Goal: Task Accomplishment & Management: Complete application form

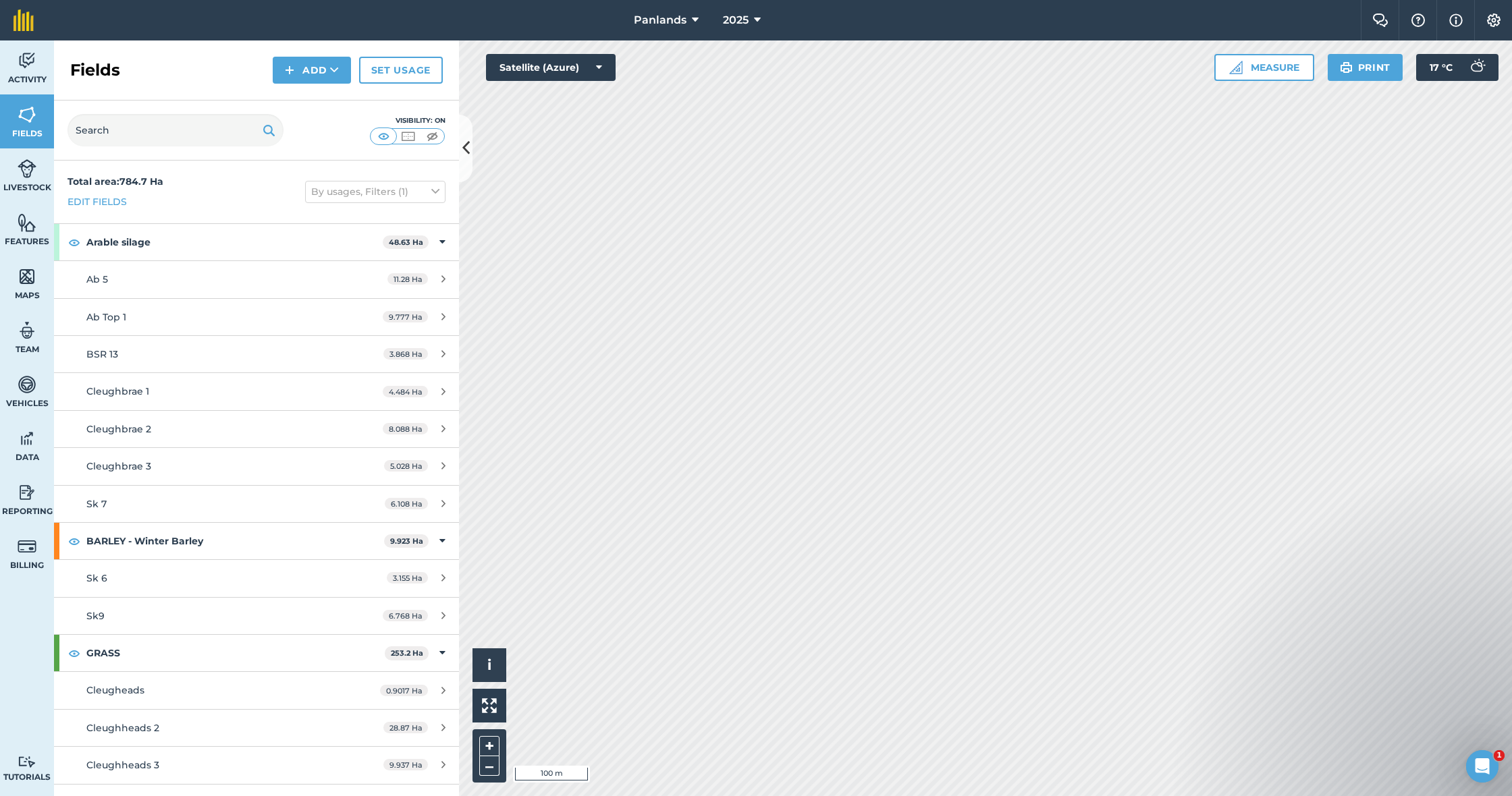
click at [311, 64] on button "Add" at bounding box center [312, 70] width 79 height 27
click at [326, 96] on link "Draw" at bounding box center [311, 100] width 75 height 29
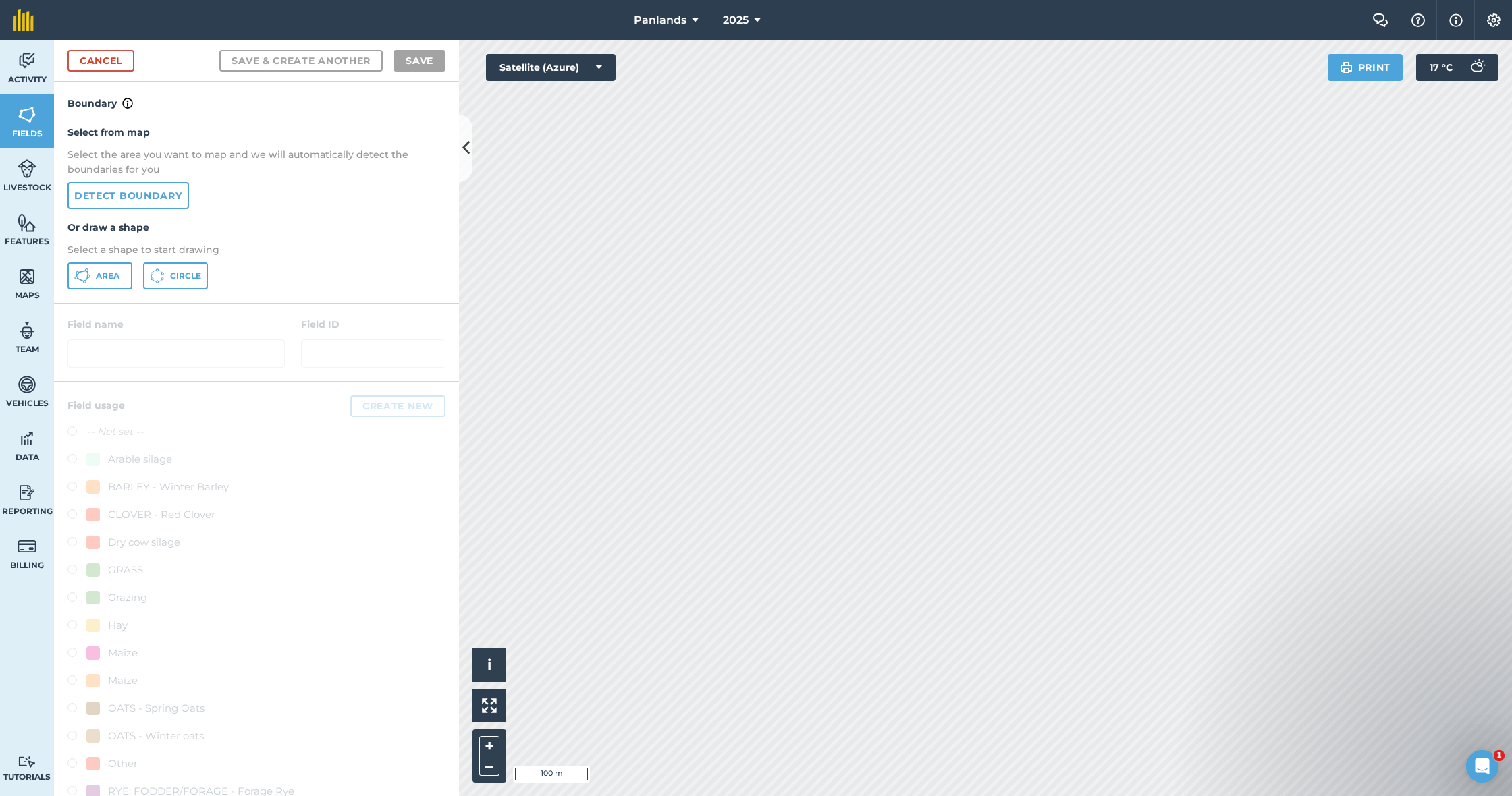
drag, startPoint x: 113, startPoint y: 273, endPoint x: 126, endPoint y: 273, distance: 13.0
click at [113, 273] on span "Area" at bounding box center [107, 275] width 23 height 11
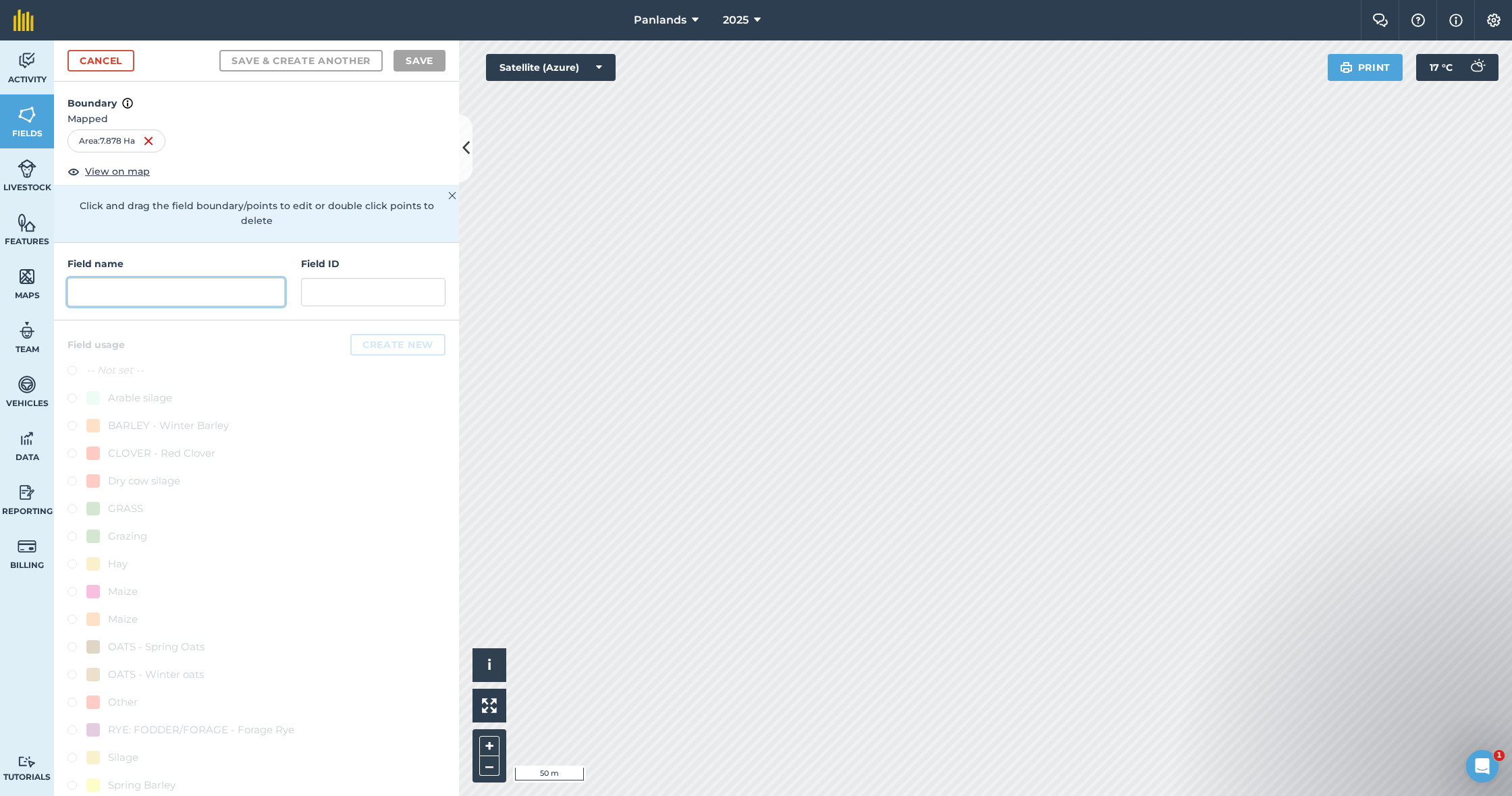
click at [208, 278] on input "text" at bounding box center [177, 292] width 218 height 28
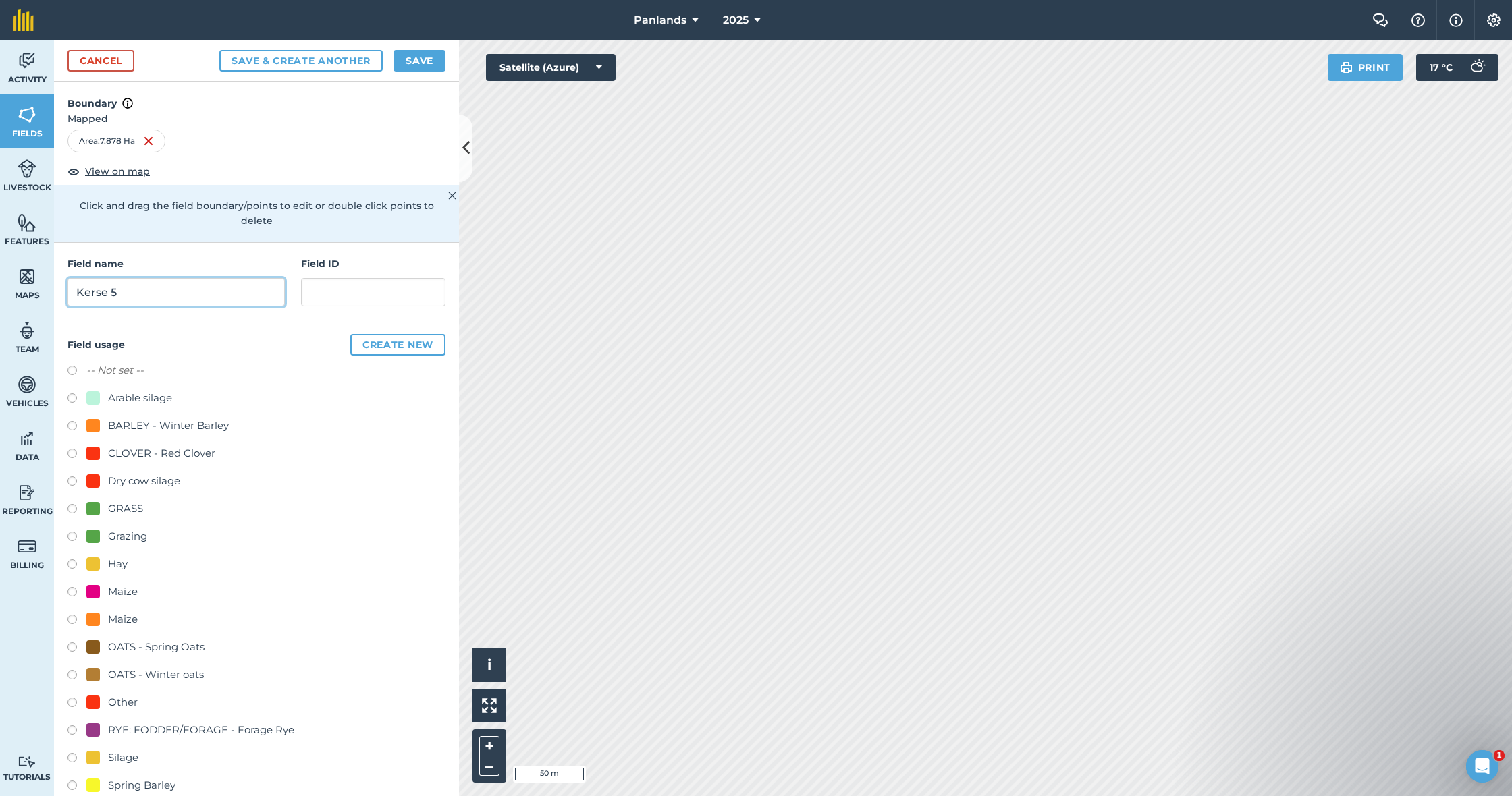
type input "Kerse 5"
drag, startPoint x: 75, startPoint y: 493, endPoint x: 127, endPoint y: 467, distance: 58.1
click at [75, 504] on label at bounding box center [77, 511] width 19 height 13
radio input "true"
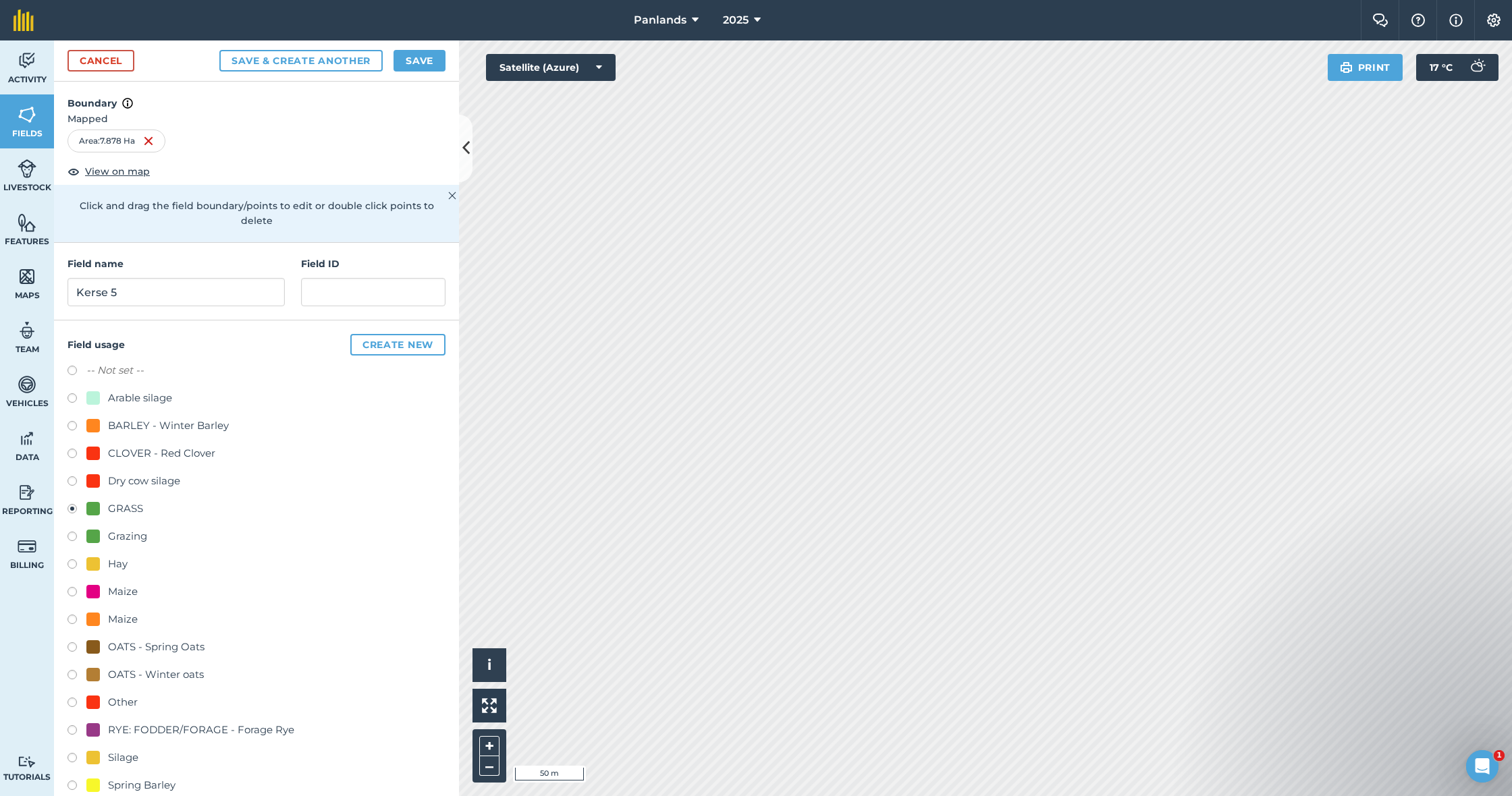
click at [426, 57] on button "Save" at bounding box center [419, 61] width 52 height 22
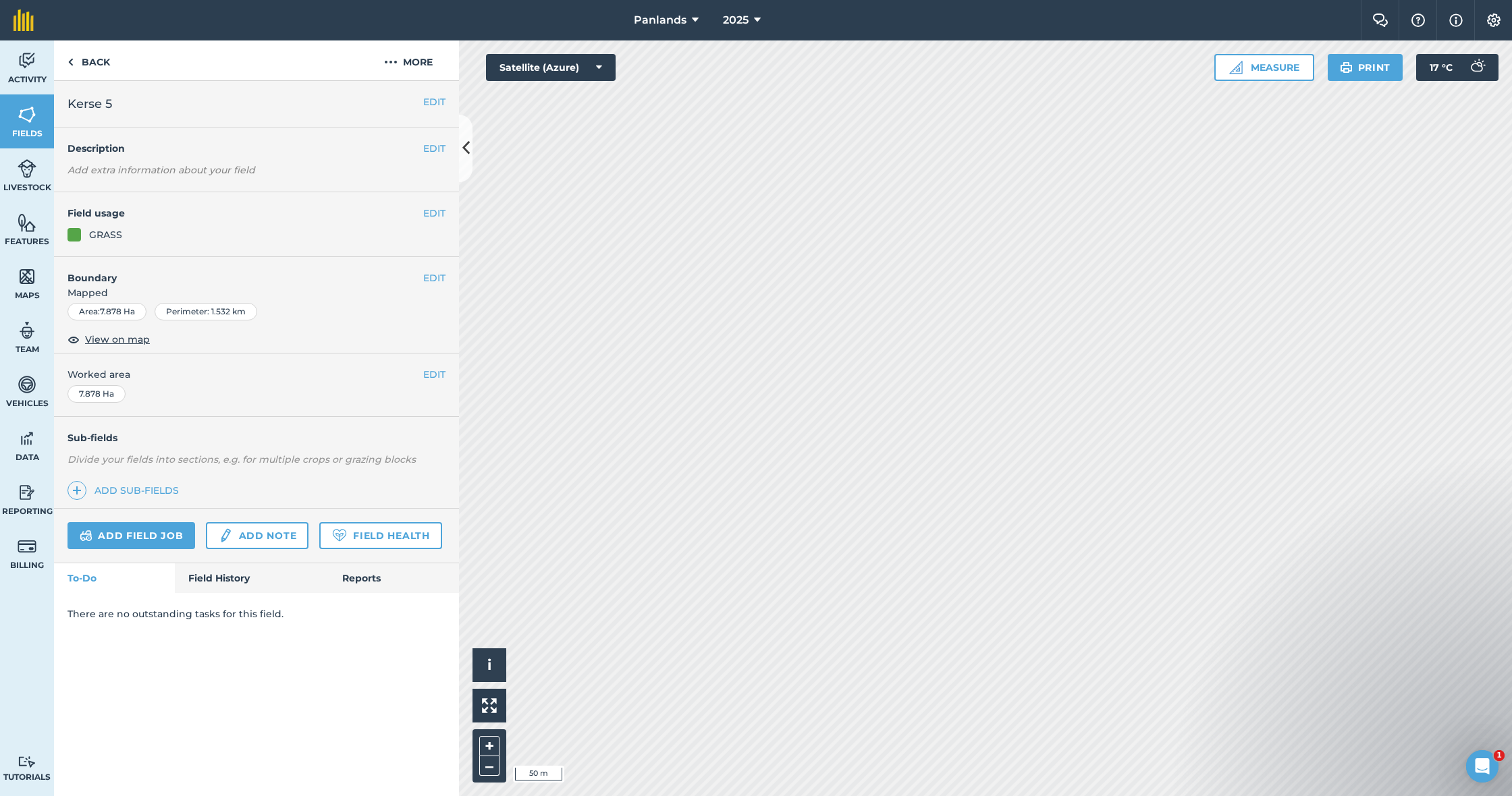
drag, startPoint x: 437, startPoint y: 101, endPoint x: 465, endPoint y: 126, distance: 37.5
click at [437, 101] on button "EDIT" at bounding box center [434, 102] width 23 height 15
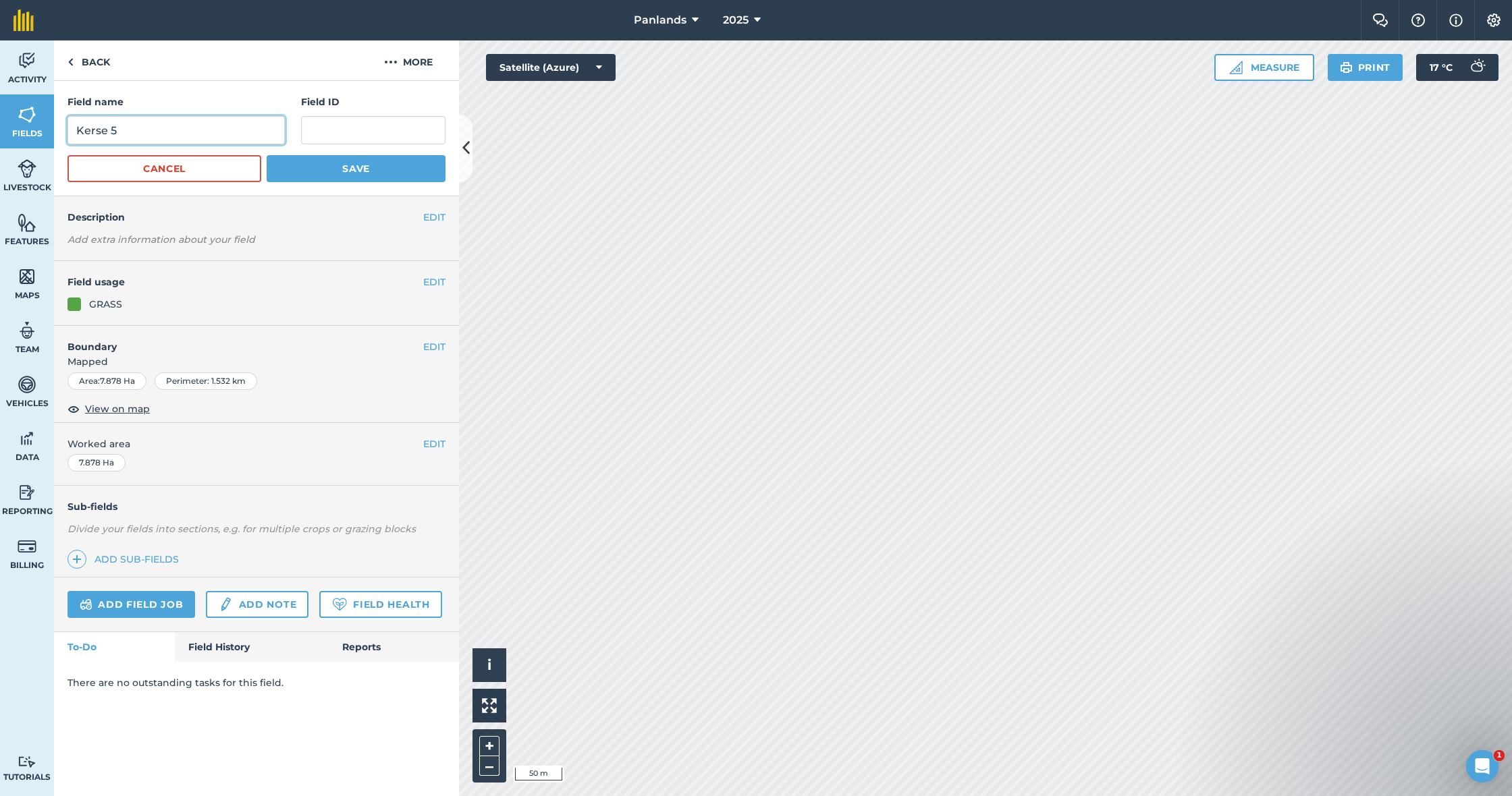
click at [149, 137] on input "Kerse 5" at bounding box center [177, 131] width 218 height 28
type input "Kerse 3"
click at [347, 165] on button "Save" at bounding box center [356, 168] width 179 height 27
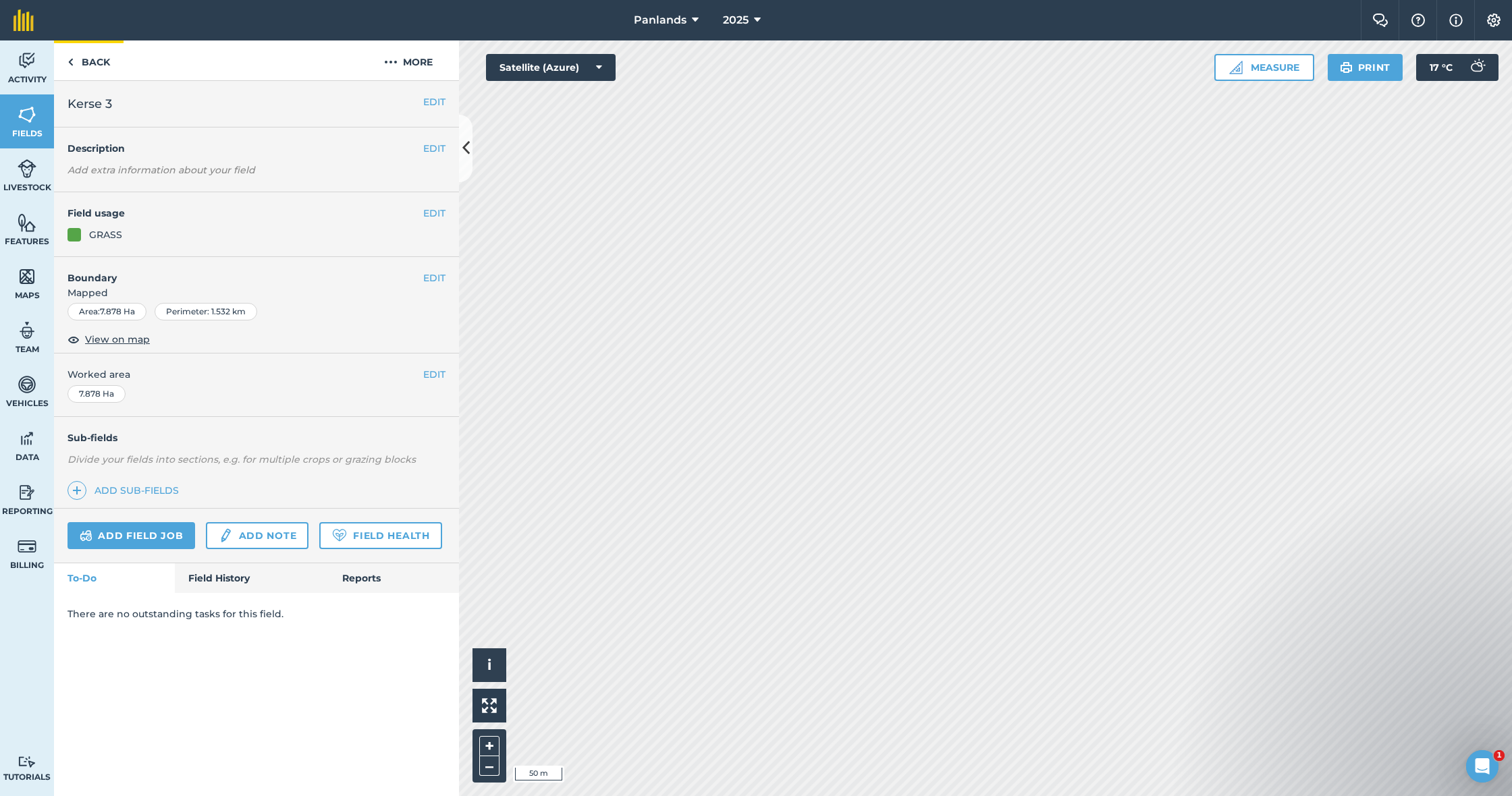
click at [104, 59] on link "Back" at bounding box center [88, 60] width 69 height 40
click at [91, 56] on link "Back" at bounding box center [88, 60] width 69 height 40
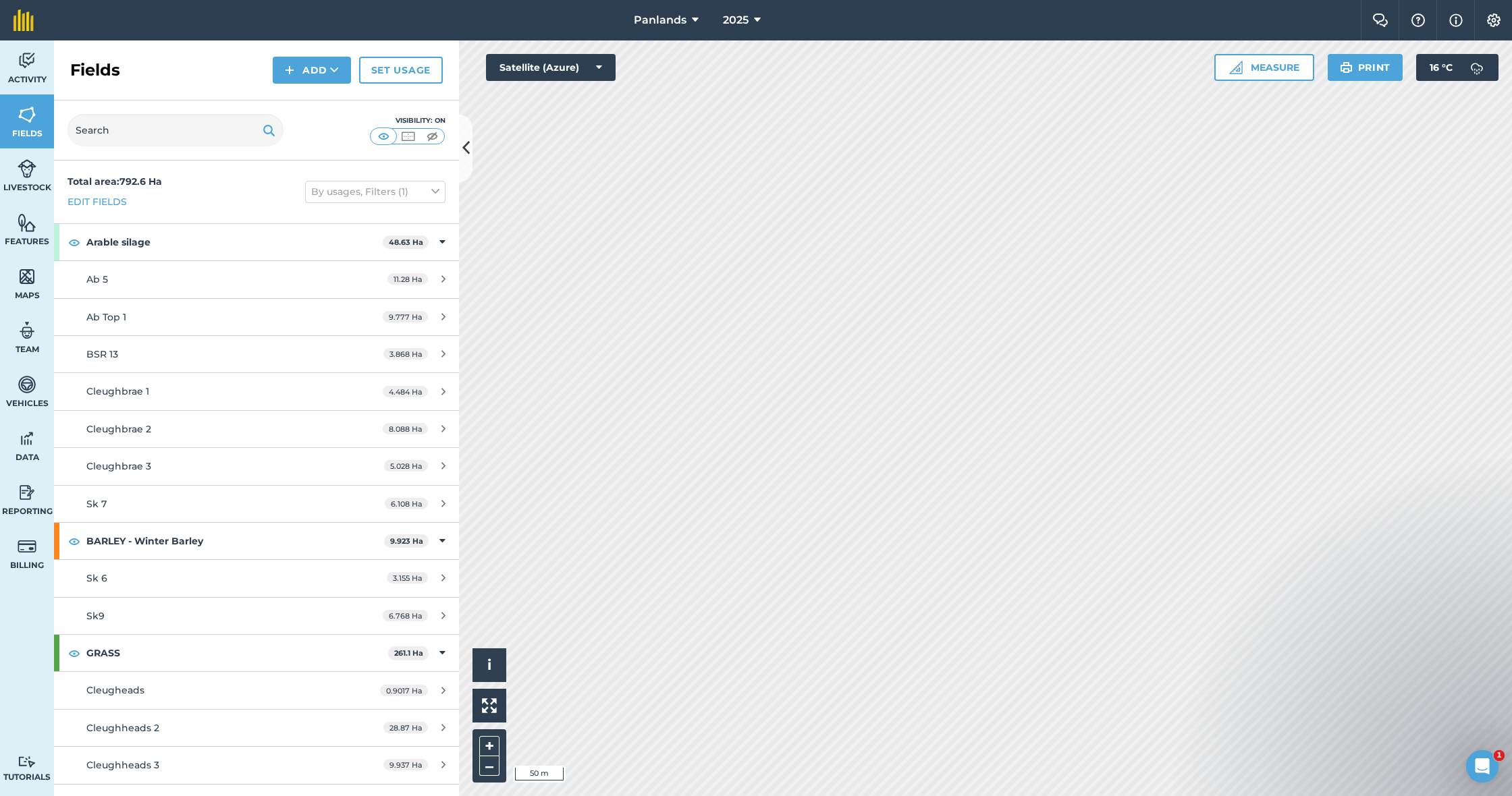
click at [322, 67] on button "Add" at bounding box center [312, 70] width 79 height 27
click at [315, 104] on link "Draw" at bounding box center [311, 100] width 75 height 29
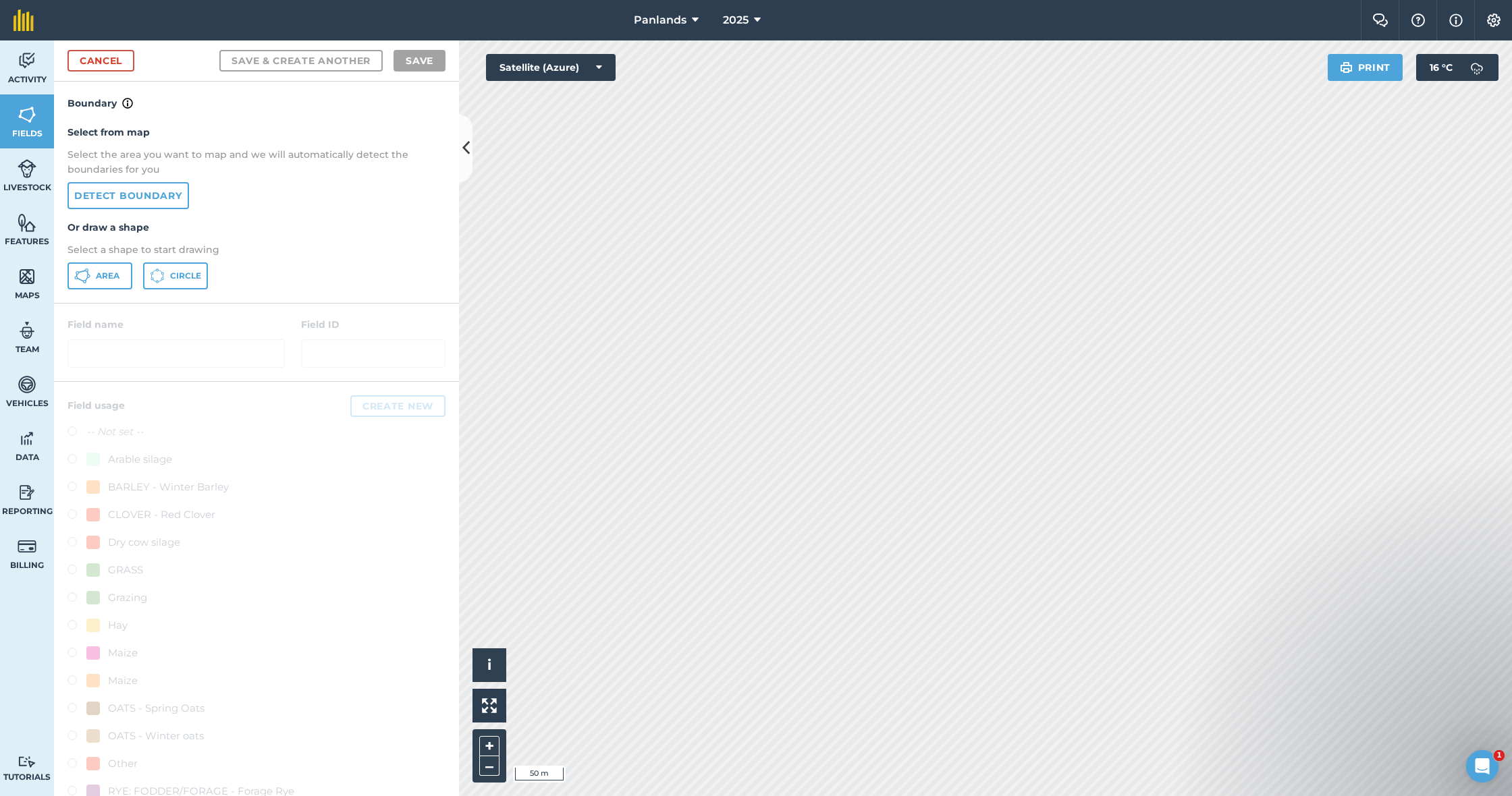
click at [105, 271] on span "Area" at bounding box center [107, 275] width 23 height 11
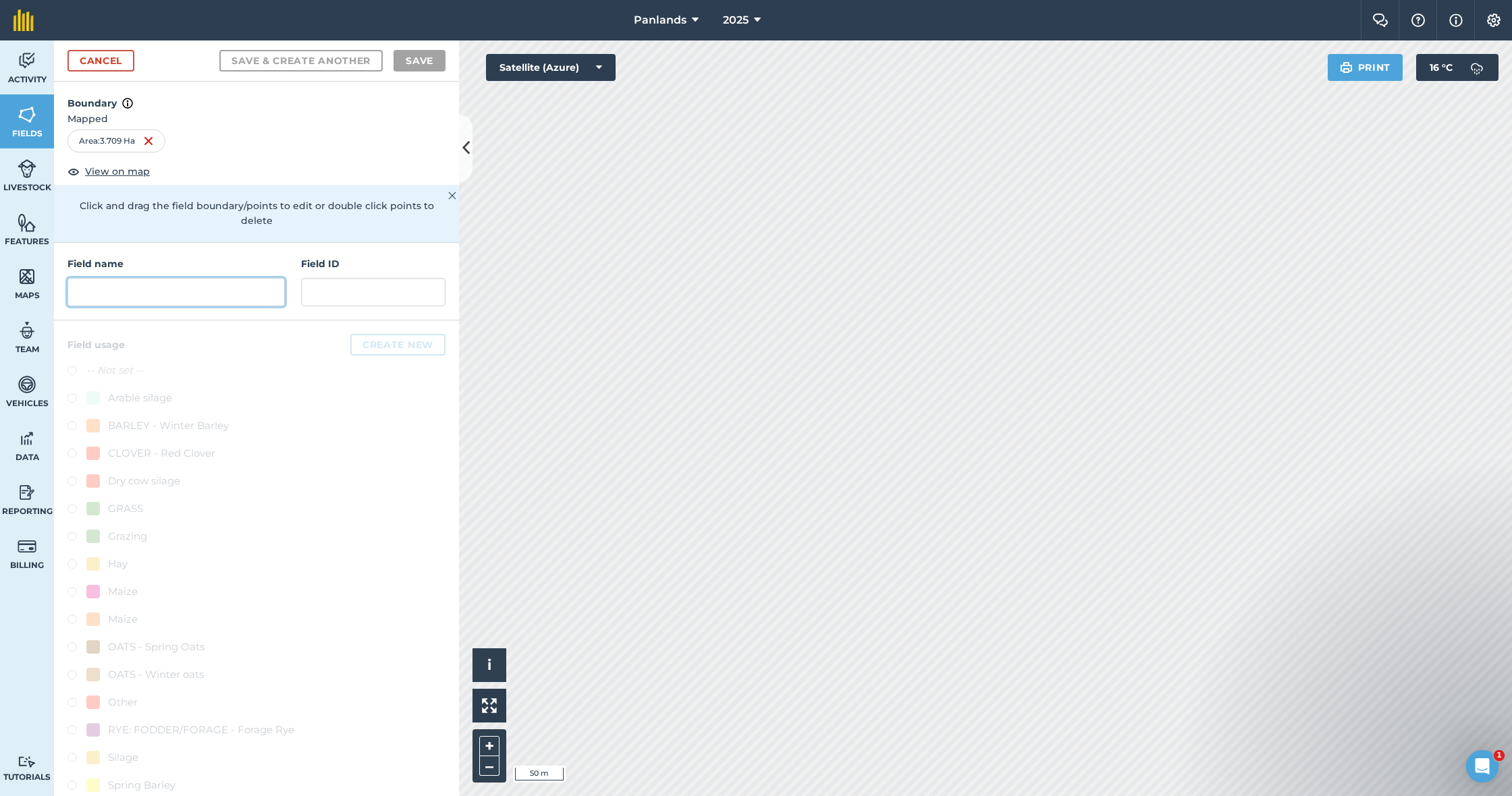
click at [206, 278] on input "text" at bounding box center [177, 292] width 218 height 28
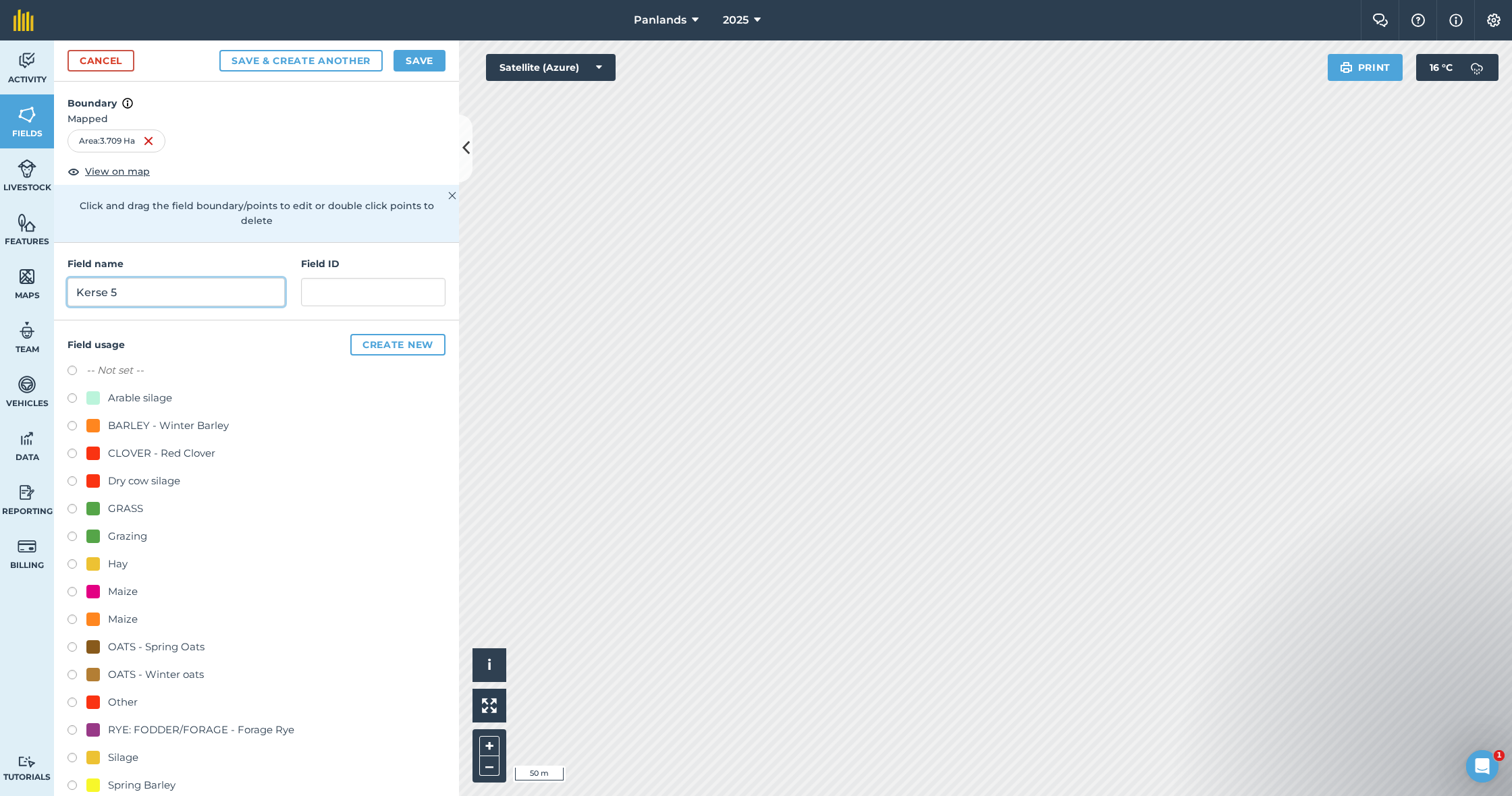
type input "Kerse 5"
click at [426, 64] on button "Save" at bounding box center [419, 61] width 52 height 22
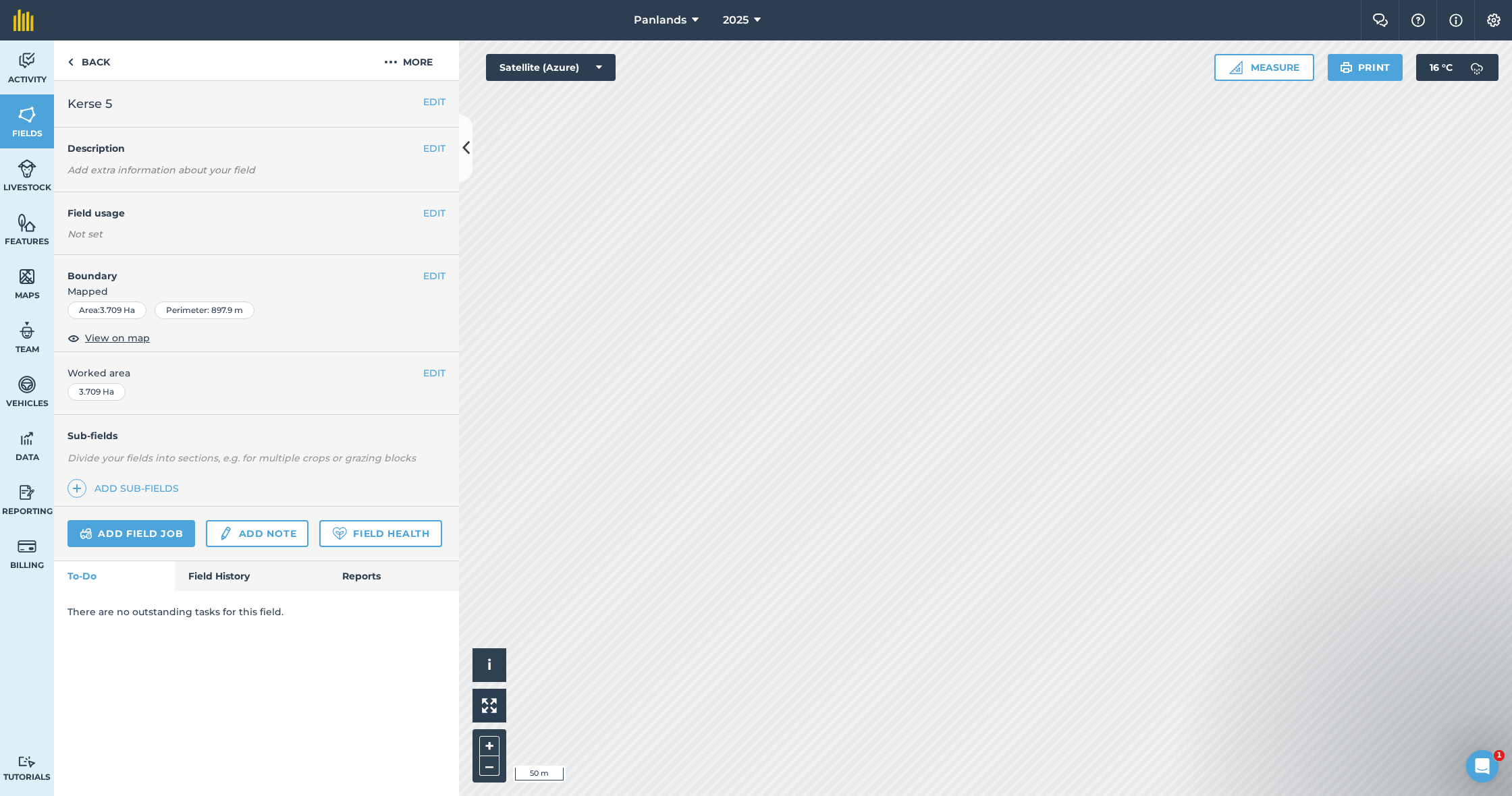
click at [440, 213] on button "EDIT" at bounding box center [434, 213] width 23 height 15
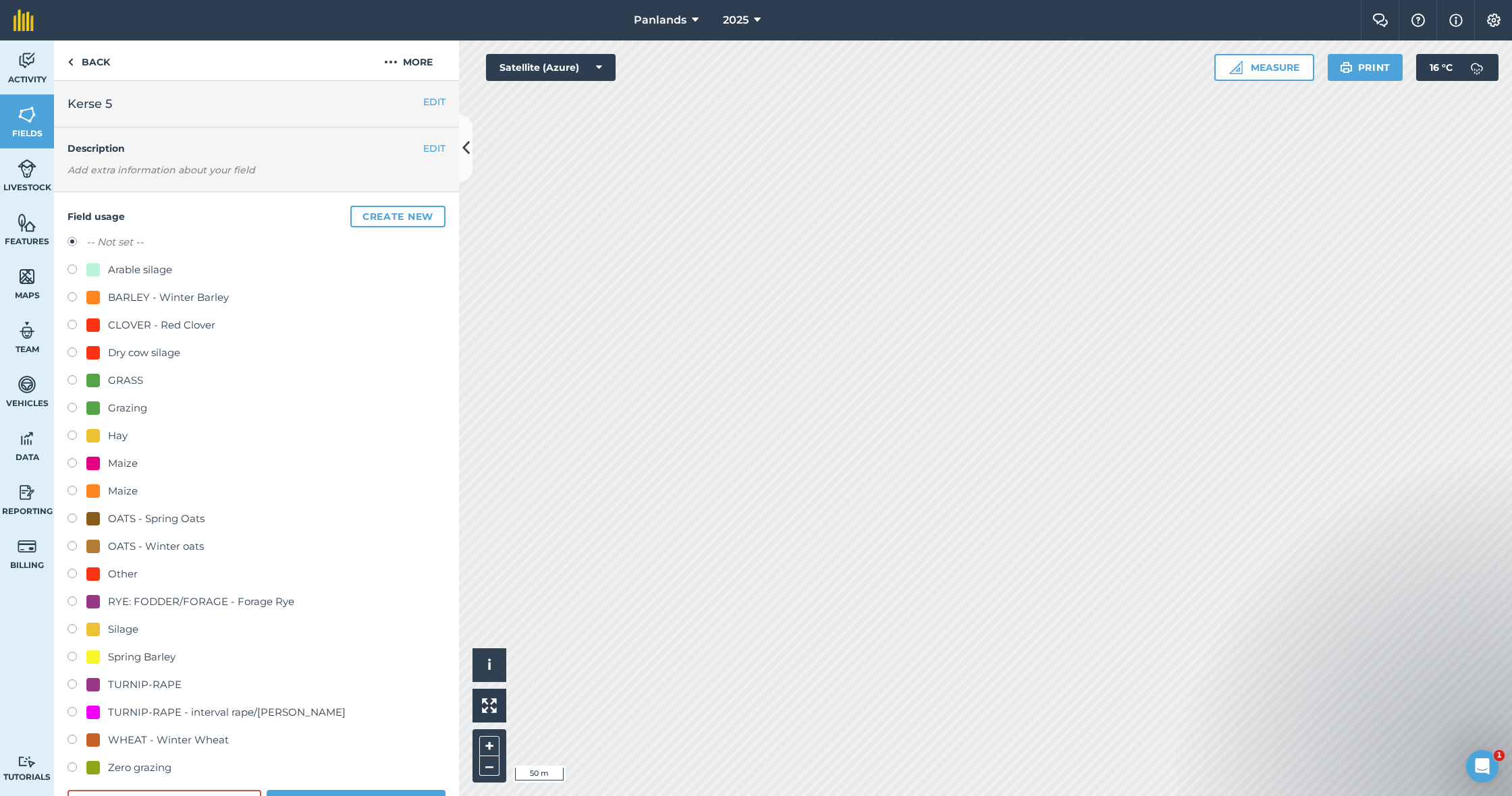
drag, startPoint x: 71, startPoint y: 380, endPoint x: 83, endPoint y: 374, distance: 13.4
click at [72, 379] on label at bounding box center [77, 382] width 19 height 13
radio input "true"
radio input "false"
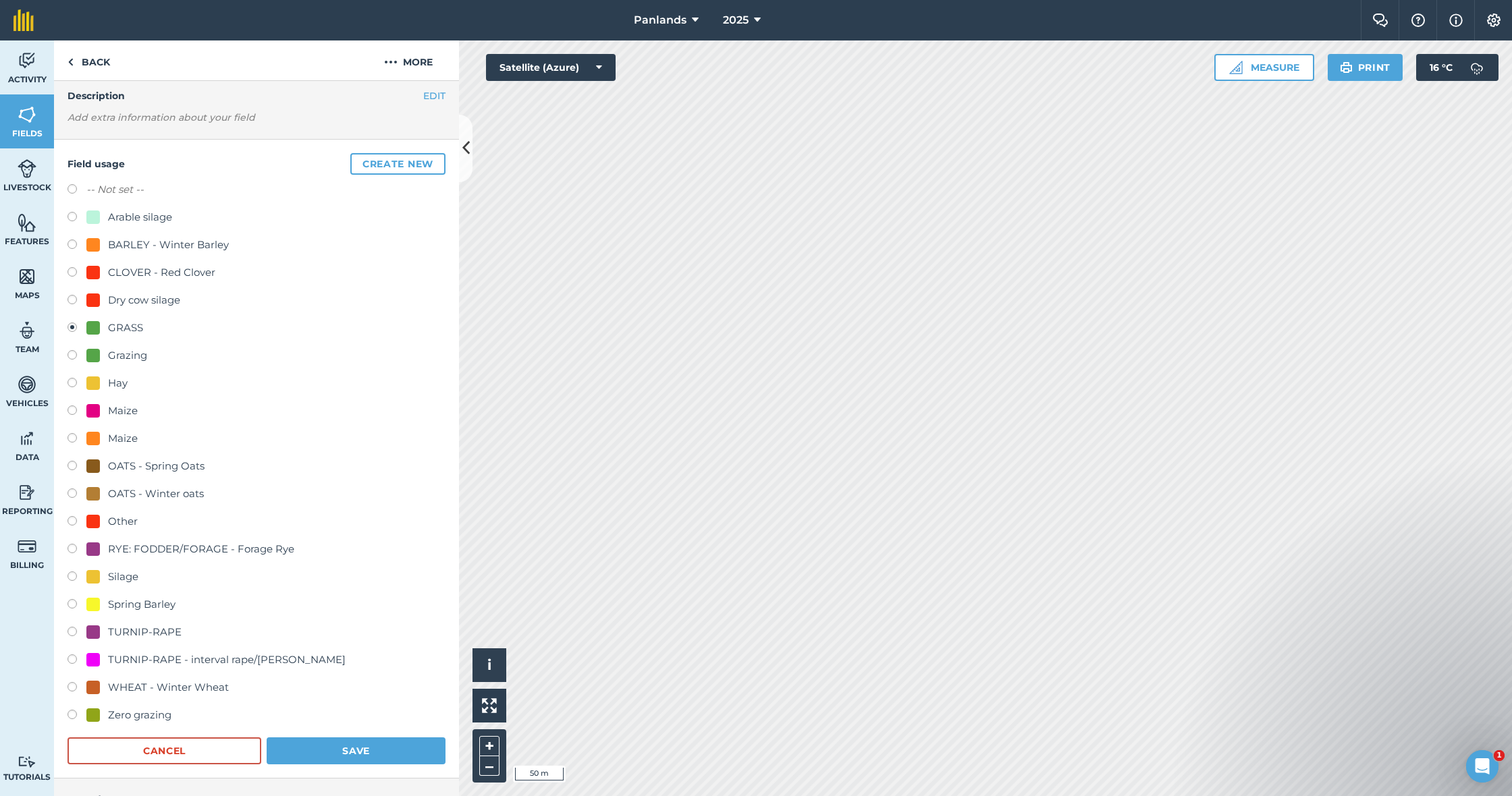
scroll to position [59, 0]
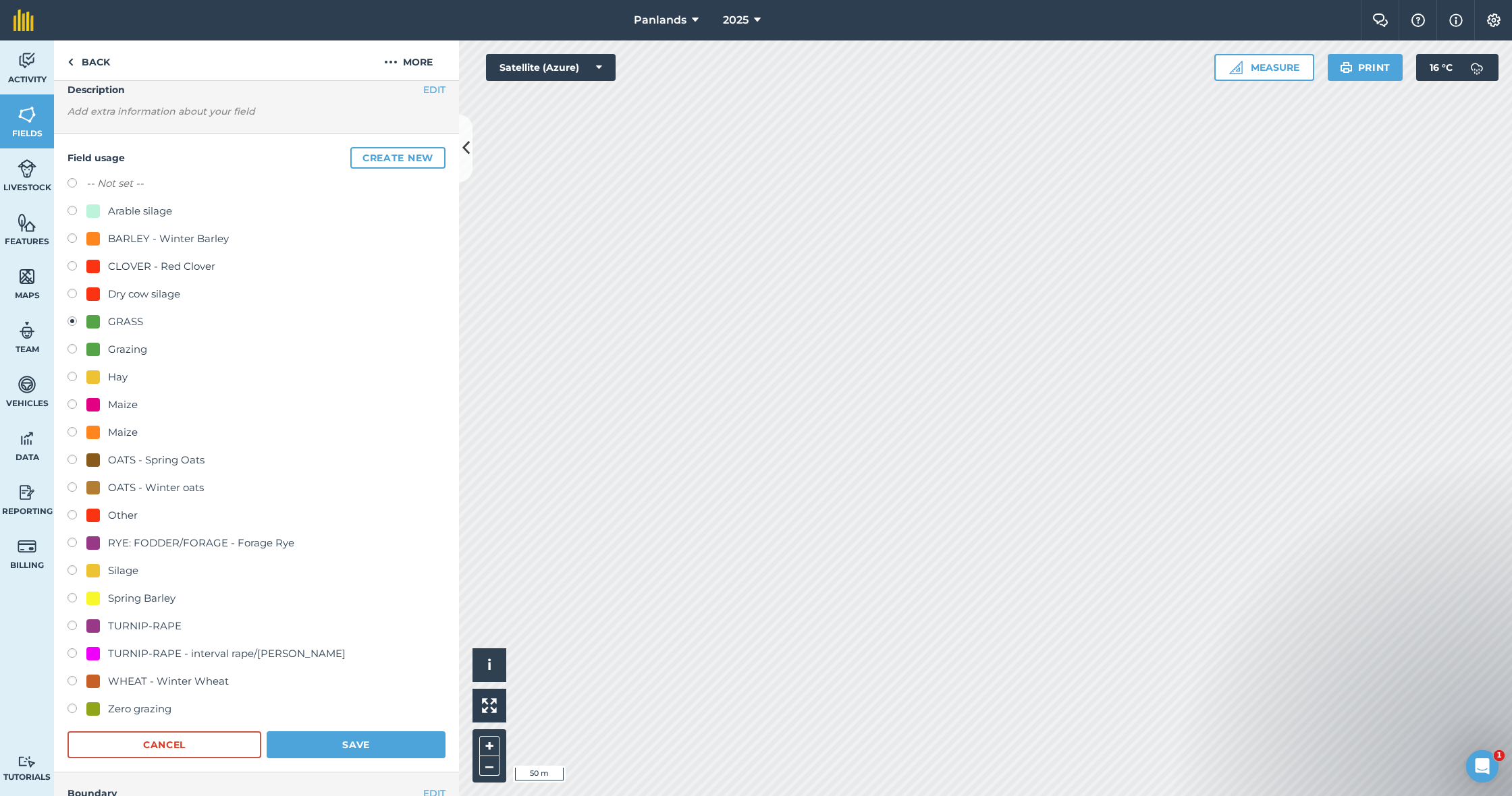
click at [366, 739] on button "Save" at bounding box center [356, 745] width 179 height 27
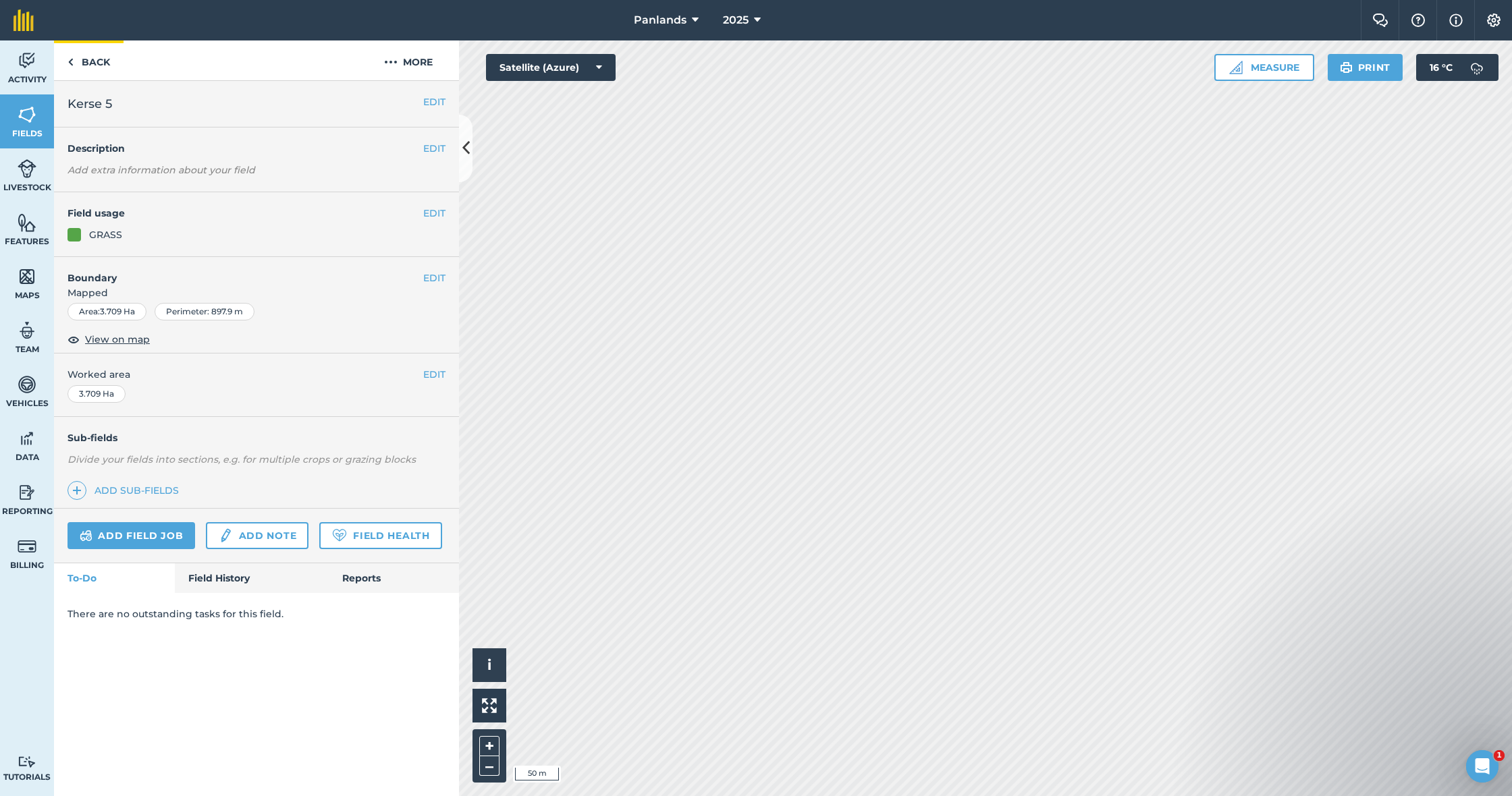
click at [99, 57] on link "Back" at bounding box center [88, 60] width 69 height 40
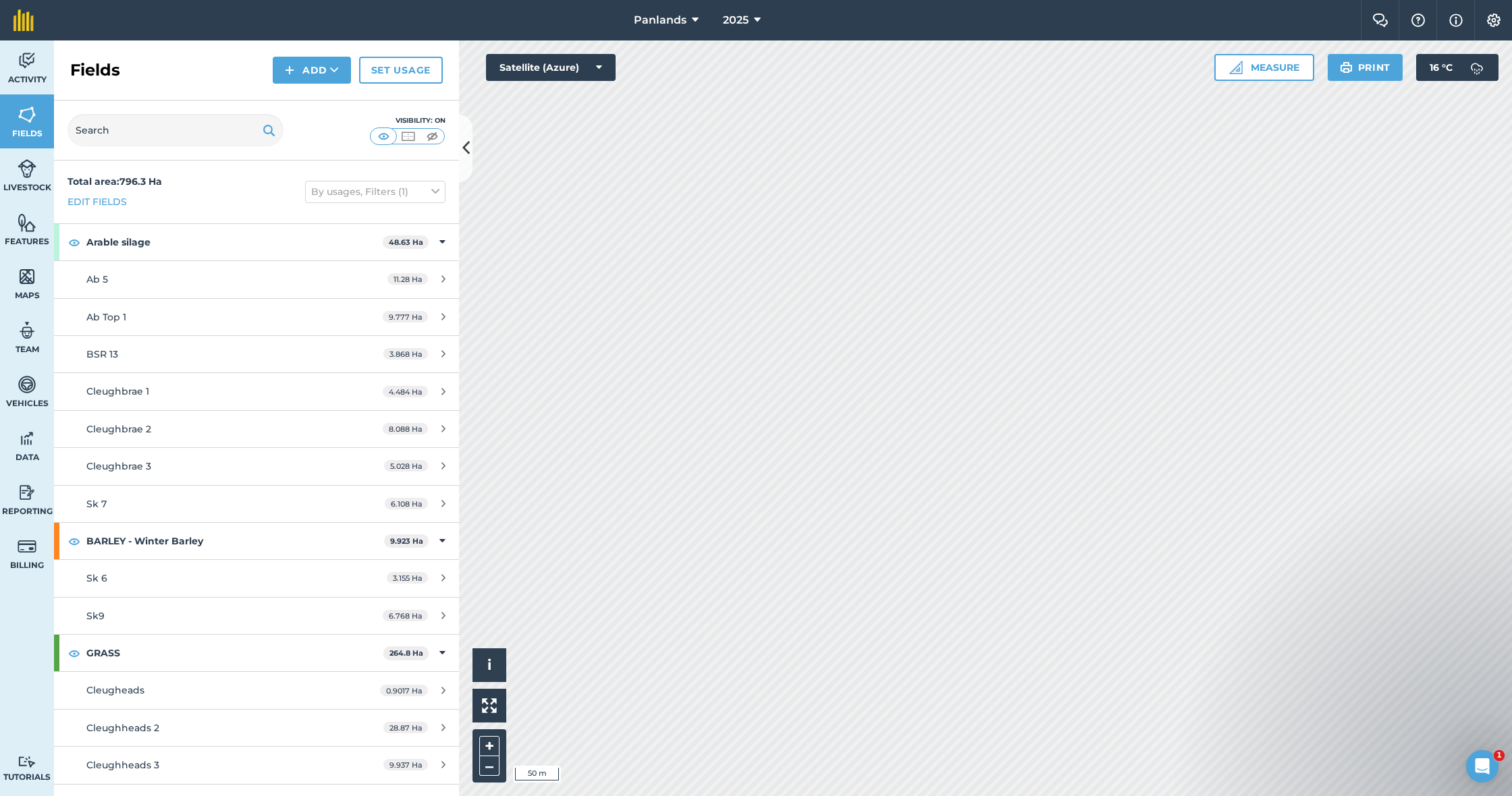
click at [324, 74] on button "Add" at bounding box center [312, 70] width 79 height 27
click at [318, 101] on link "Draw" at bounding box center [311, 100] width 75 height 29
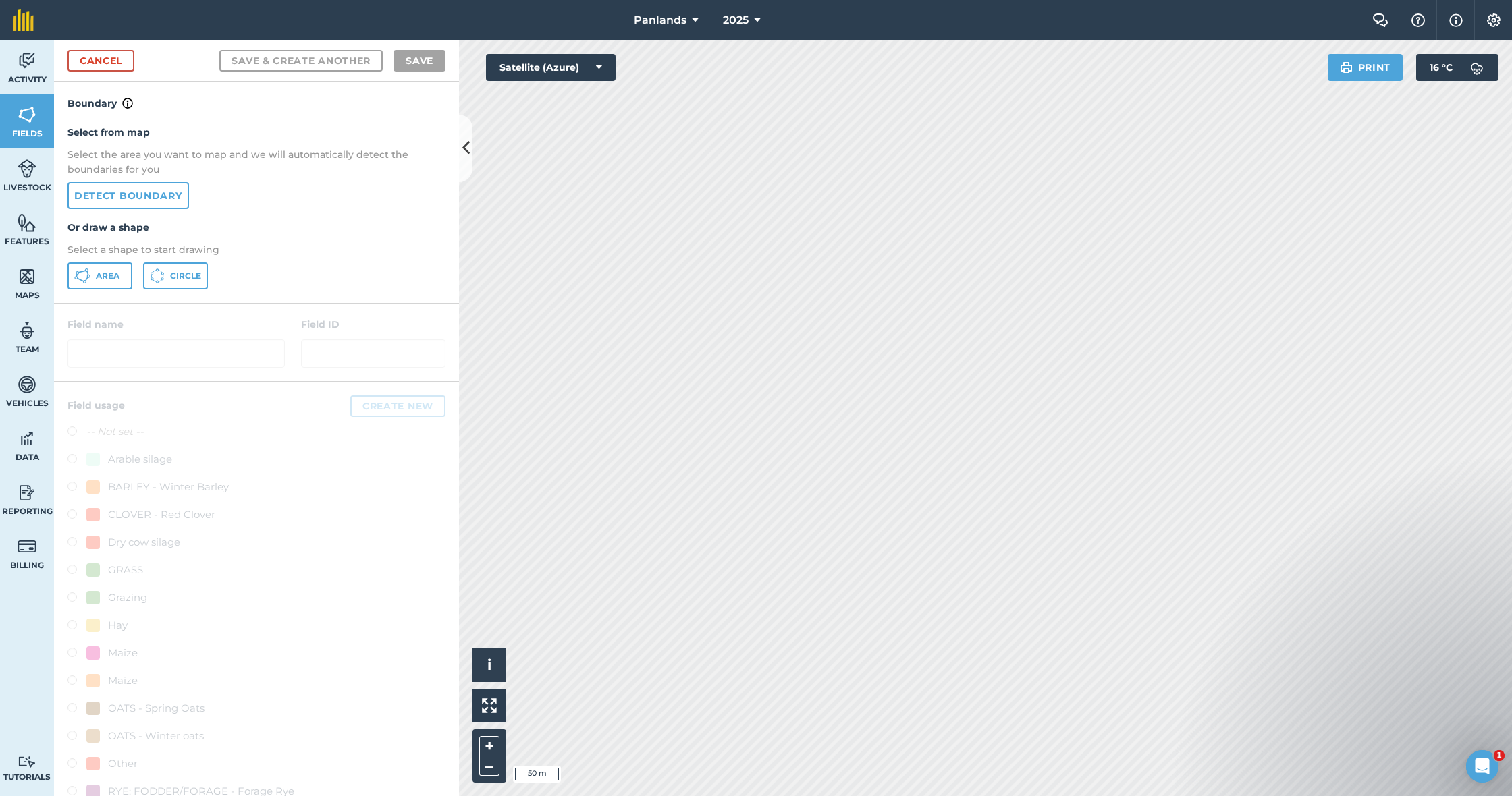
click at [105, 280] on span "Area" at bounding box center [107, 275] width 23 height 11
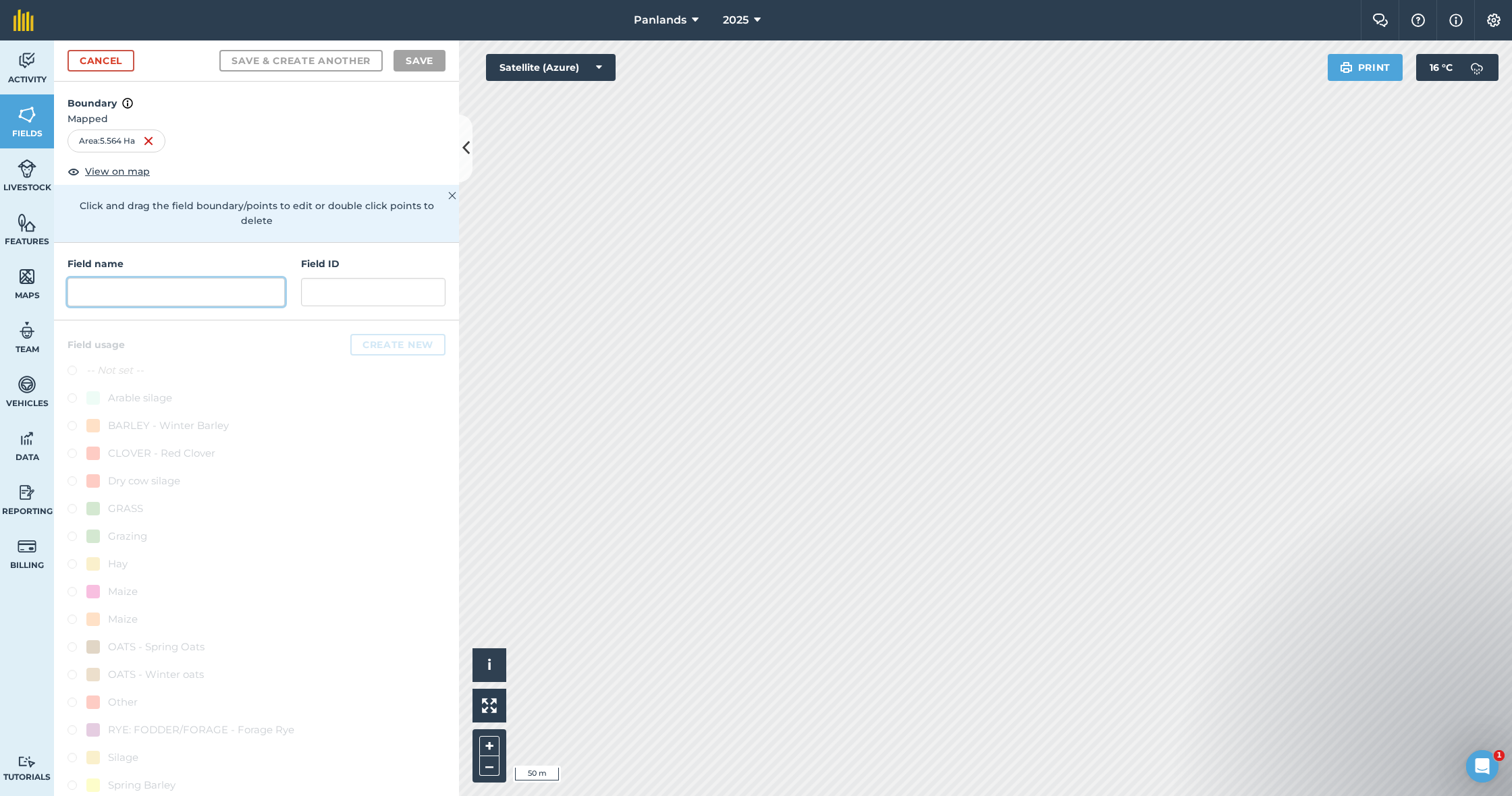
click at [152, 282] on input "text" at bounding box center [177, 292] width 218 height 28
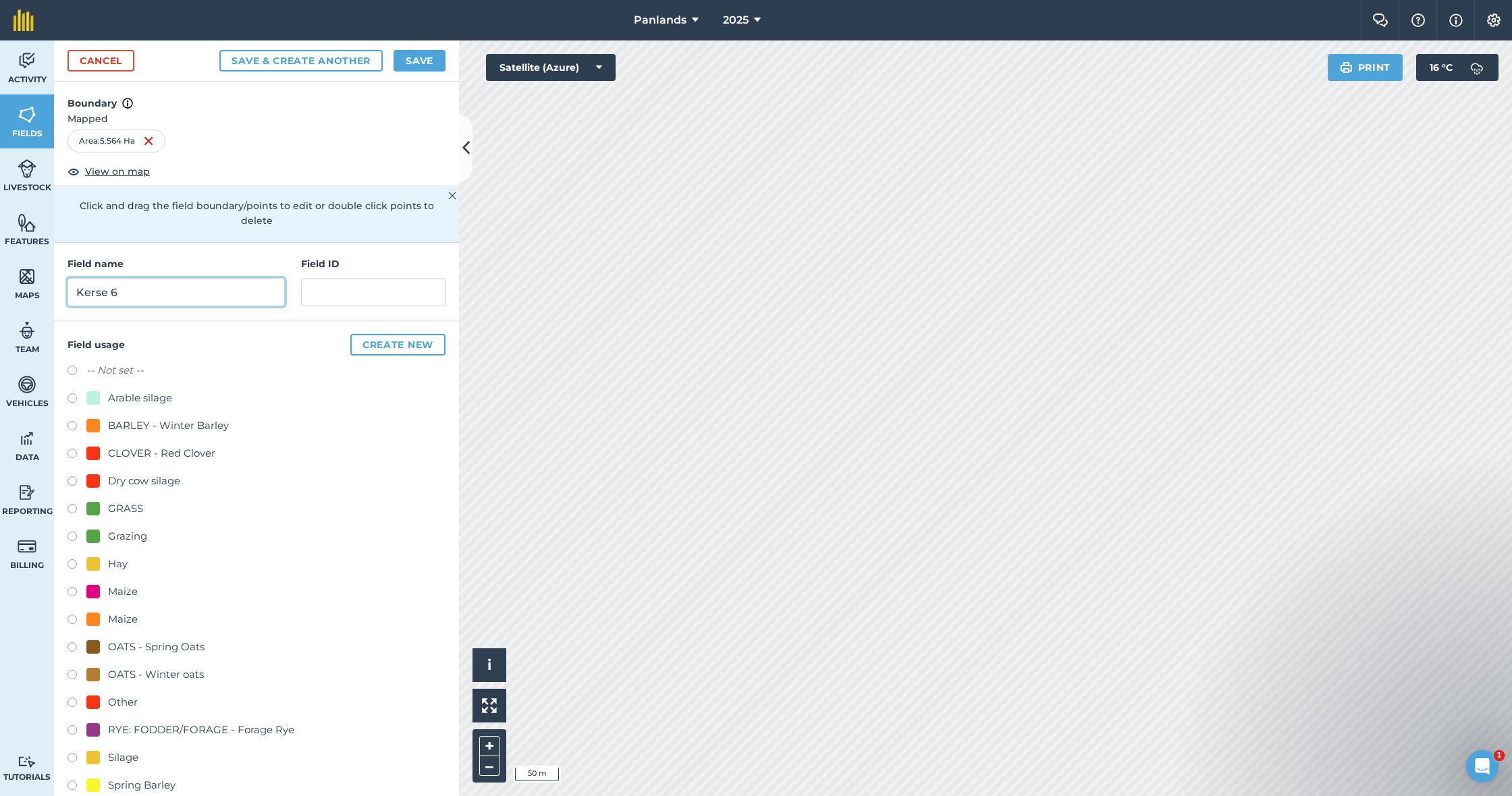
scroll to position [5, 0]
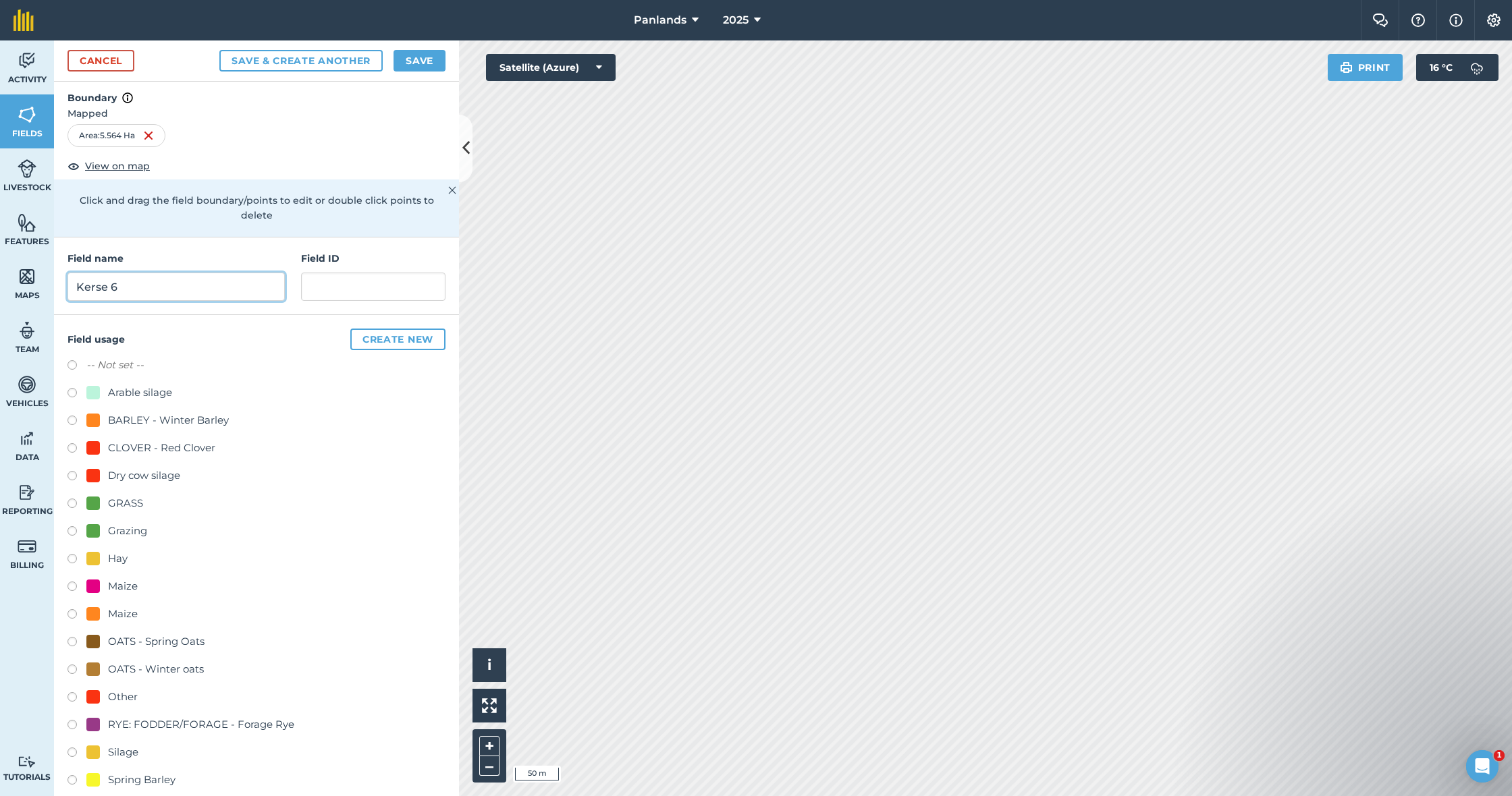
type input "Kerse 6"
drag, startPoint x: 72, startPoint y: 487, endPoint x: 151, endPoint y: 470, distance: 80.8
click at [74, 499] on label at bounding box center [77, 506] width 19 height 13
radio input "true"
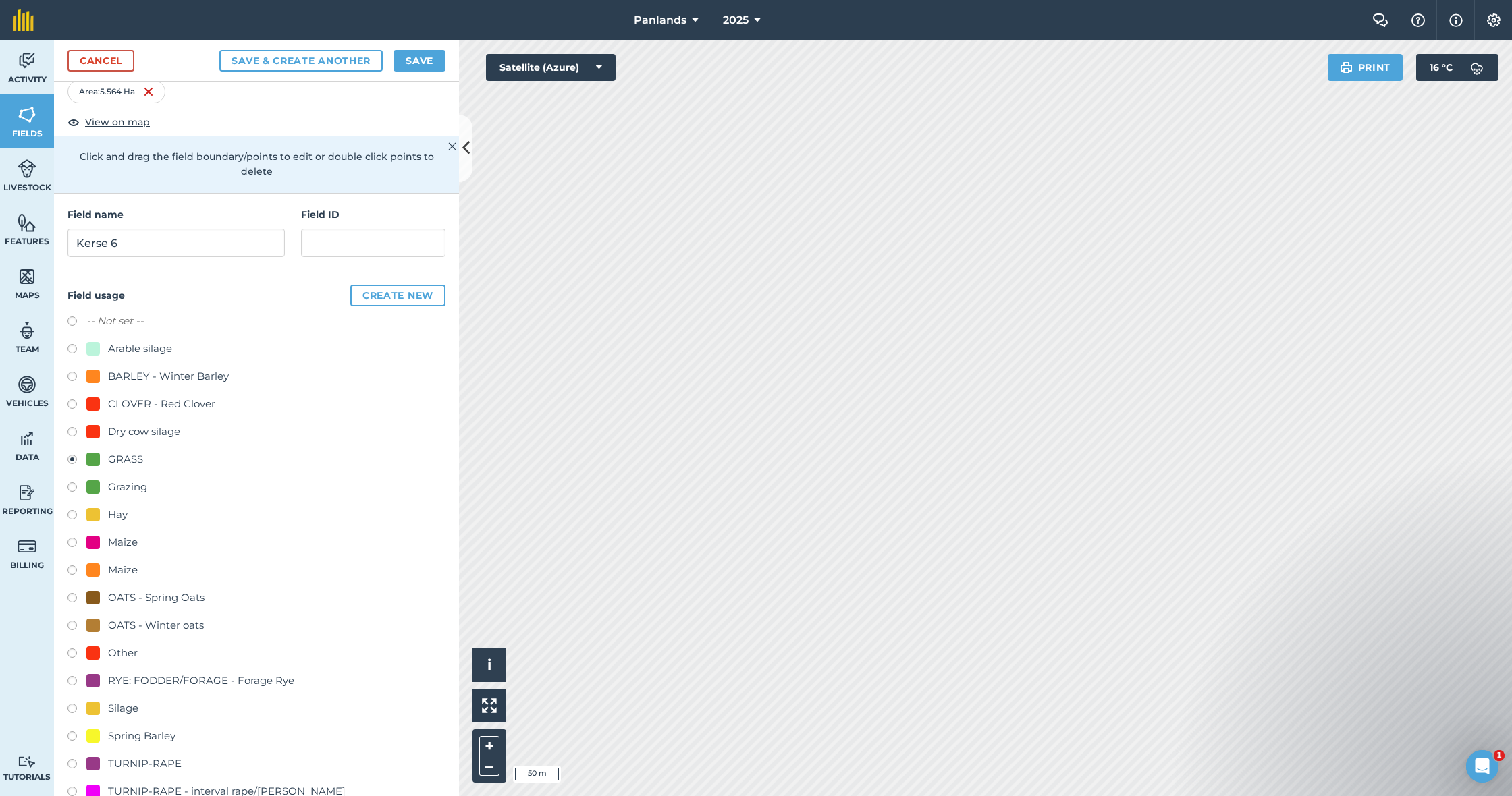
scroll to position [58, 0]
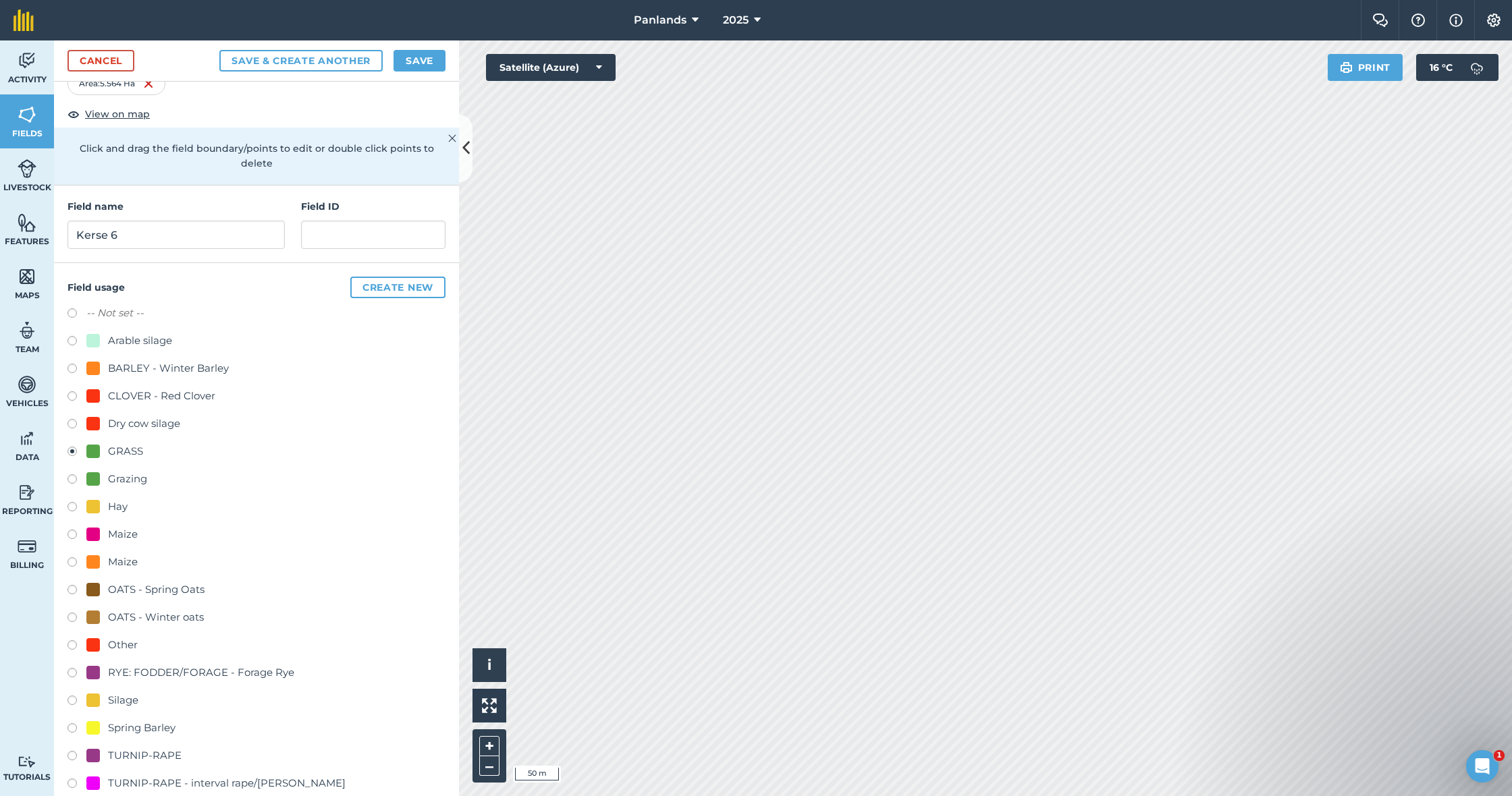
click at [424, 62] on button "Save" at bounding box center [419, 61] width 52 height 22
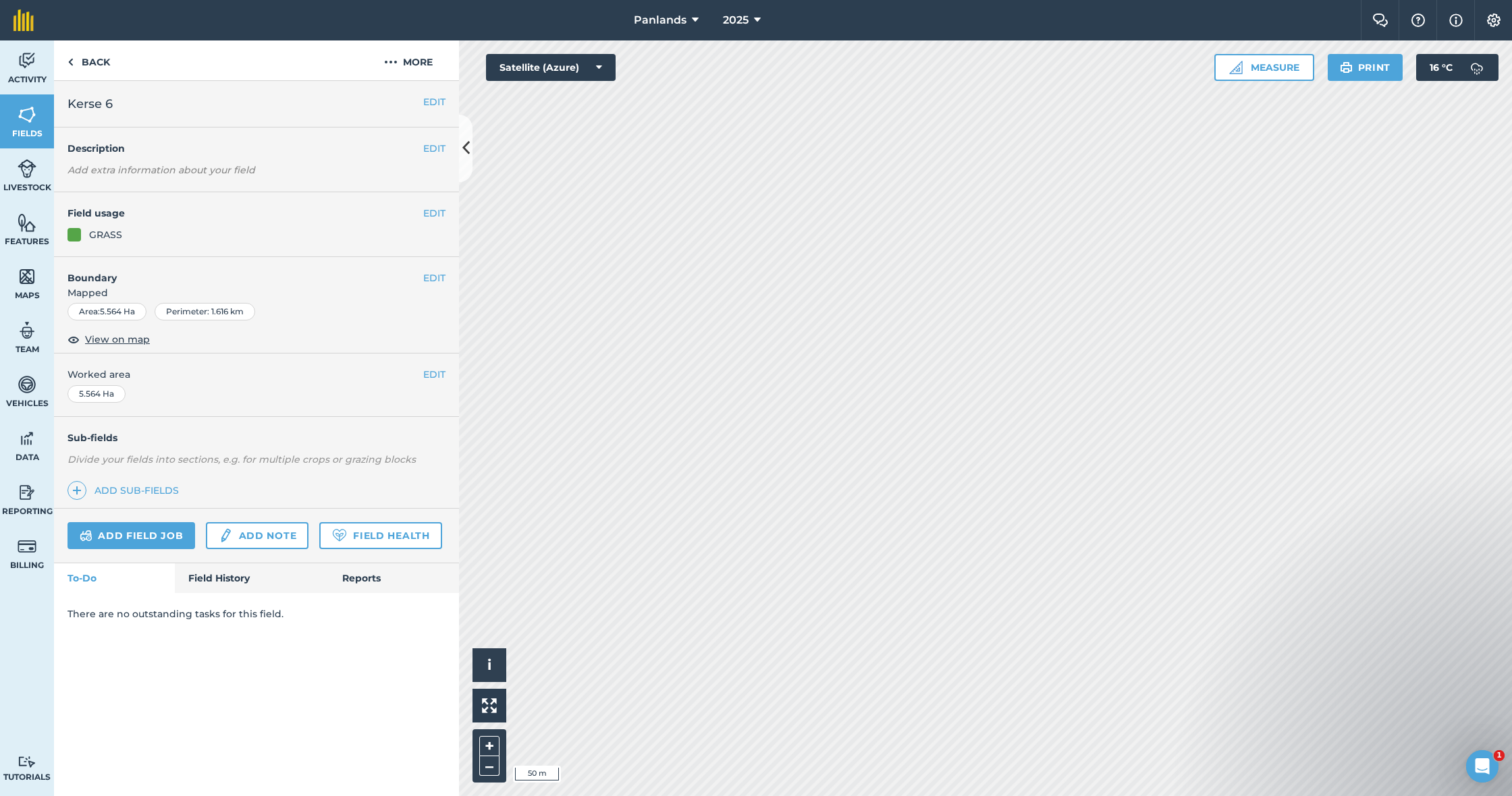
click at [429, 275] on button "EDIT" at bounding box center [434, 278] width 23 height 15
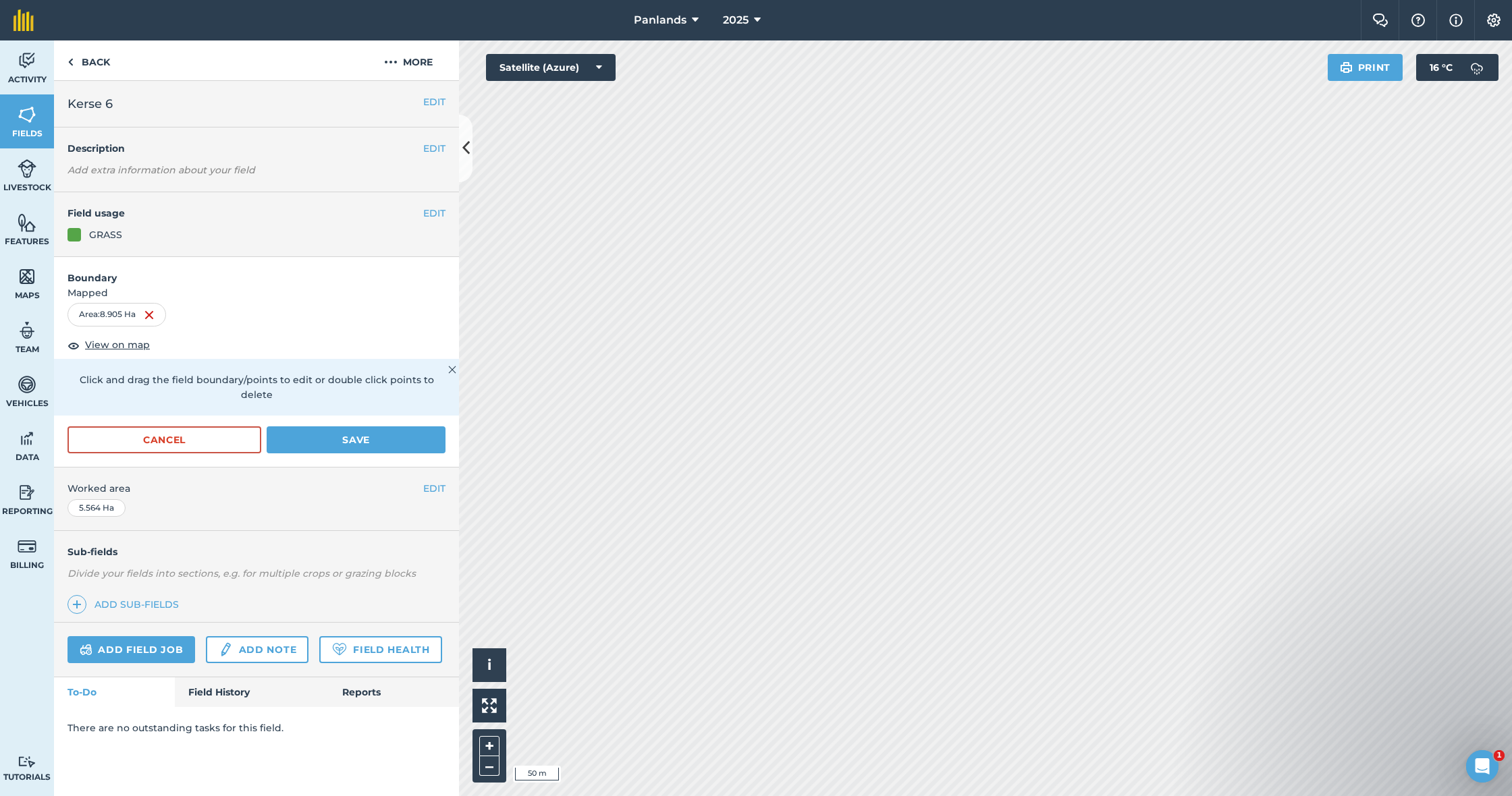
click at [354, 426] on button "Save" at bounding box center [356, 439] width 179 height 27
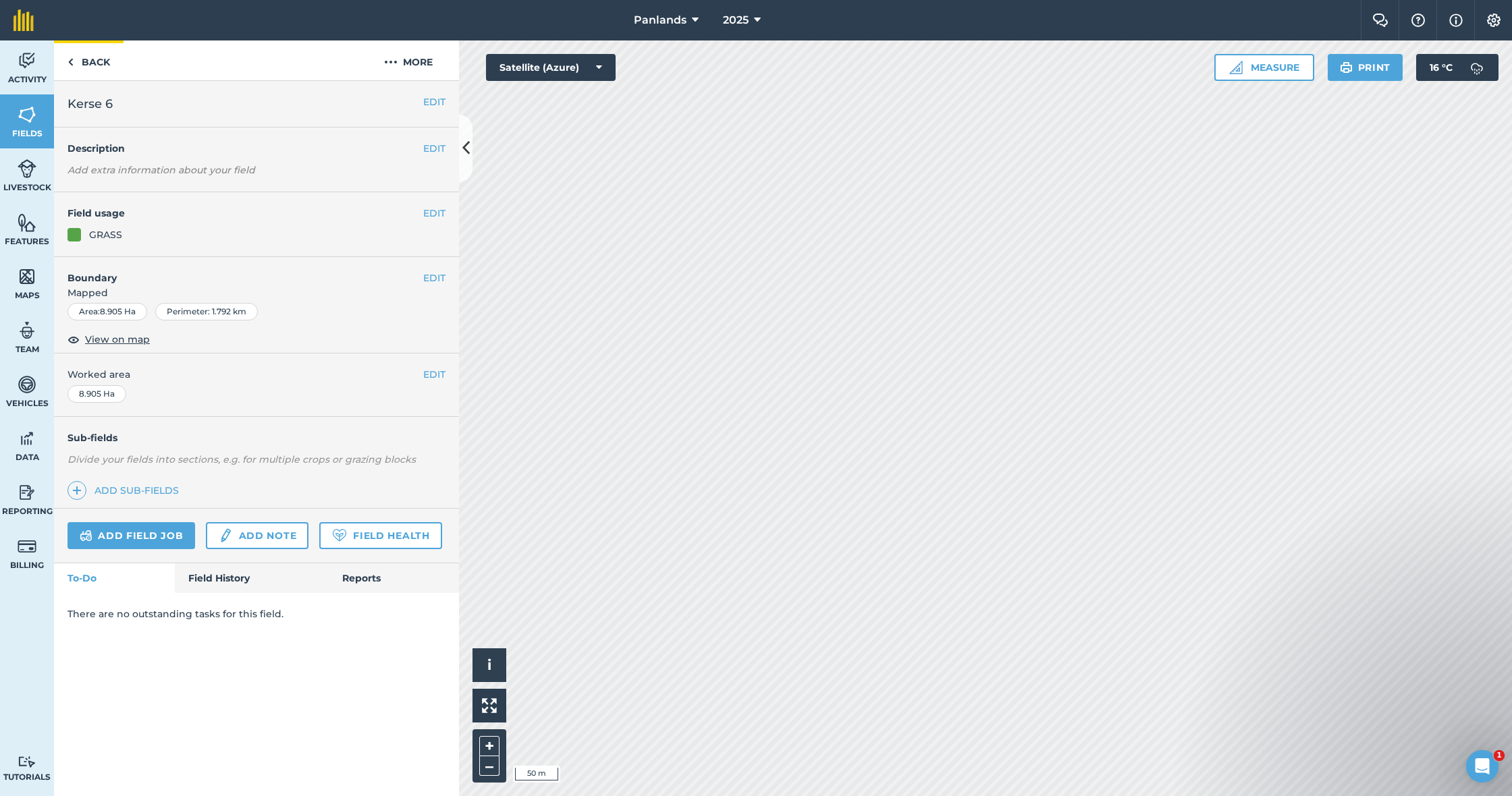
drag, startPoint x: 93, startPoint y: 61, endPoint x: 121, endPoint y: 64, distance: 28.2
click at [94, 62] on link "Back" at bounding box center [88, 60] width 69 height 40
click at [100, 63] on link "Back" at bounding box center [88, 60] width 69 height 40
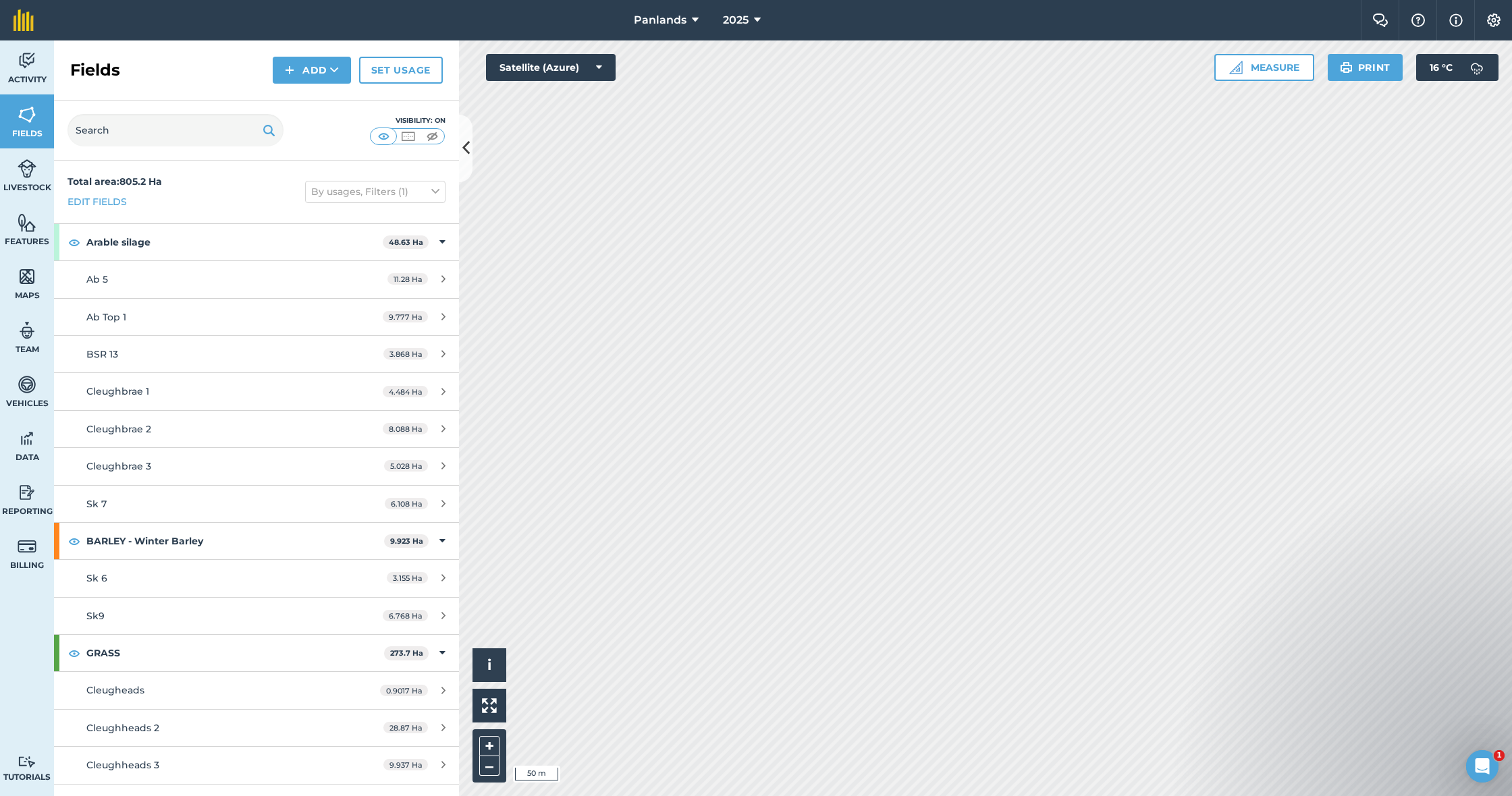
click at [306, 67] on button "Add" at bounding box center [312, 70] width 79 height 27
click at [311, 99] on link "Draw" at bounding box center [311, 100] width 75 height 29
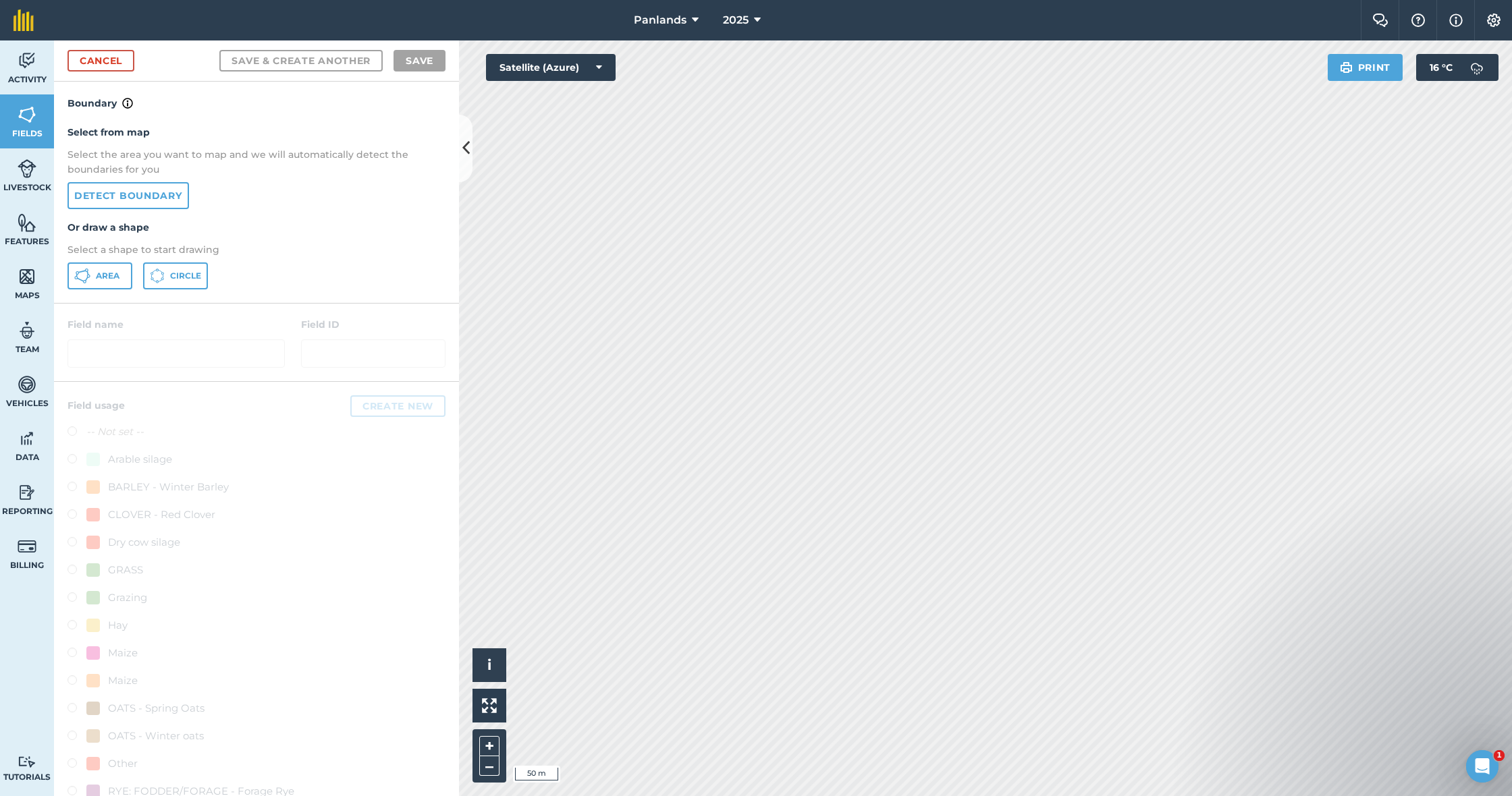
drag, startPoint x: 90, startPoint y: 273, endPoint x: 95, endPoint y: 269, distance: 6.4
click at [90, 273] on button "Area" at bounding box center [100, 276] width 64 height 27
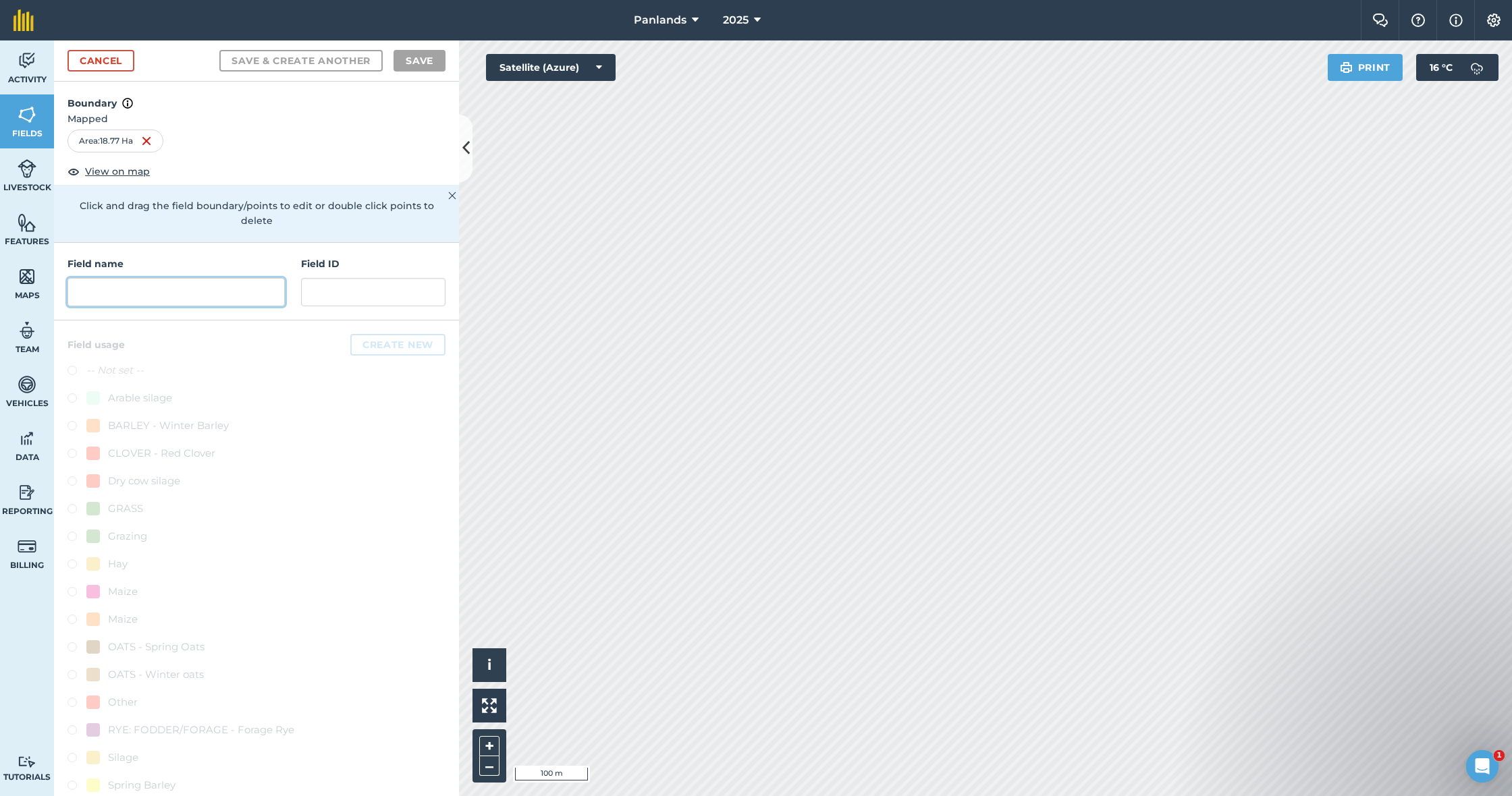
click at [182, 278] on input "text" at bounding box center [177, 292] width 218 height 28
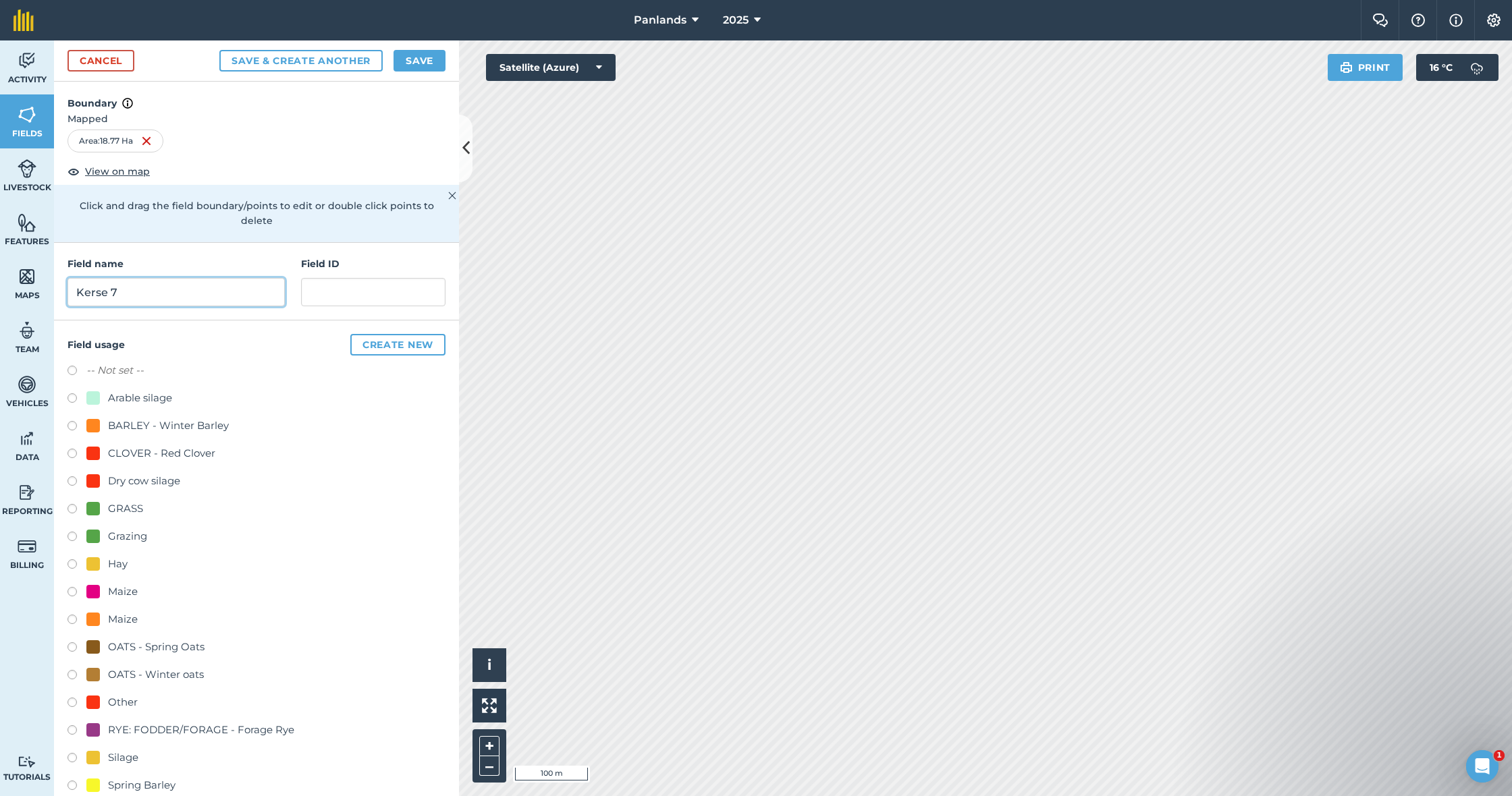
type input "Kerse 7"
click at [68, 504] on label at bounding box center [77, 511] width 19 height 13
radio input "true"
click at [429, 54] on button "Save" at bounding box center [419, 61] width 52 height 22
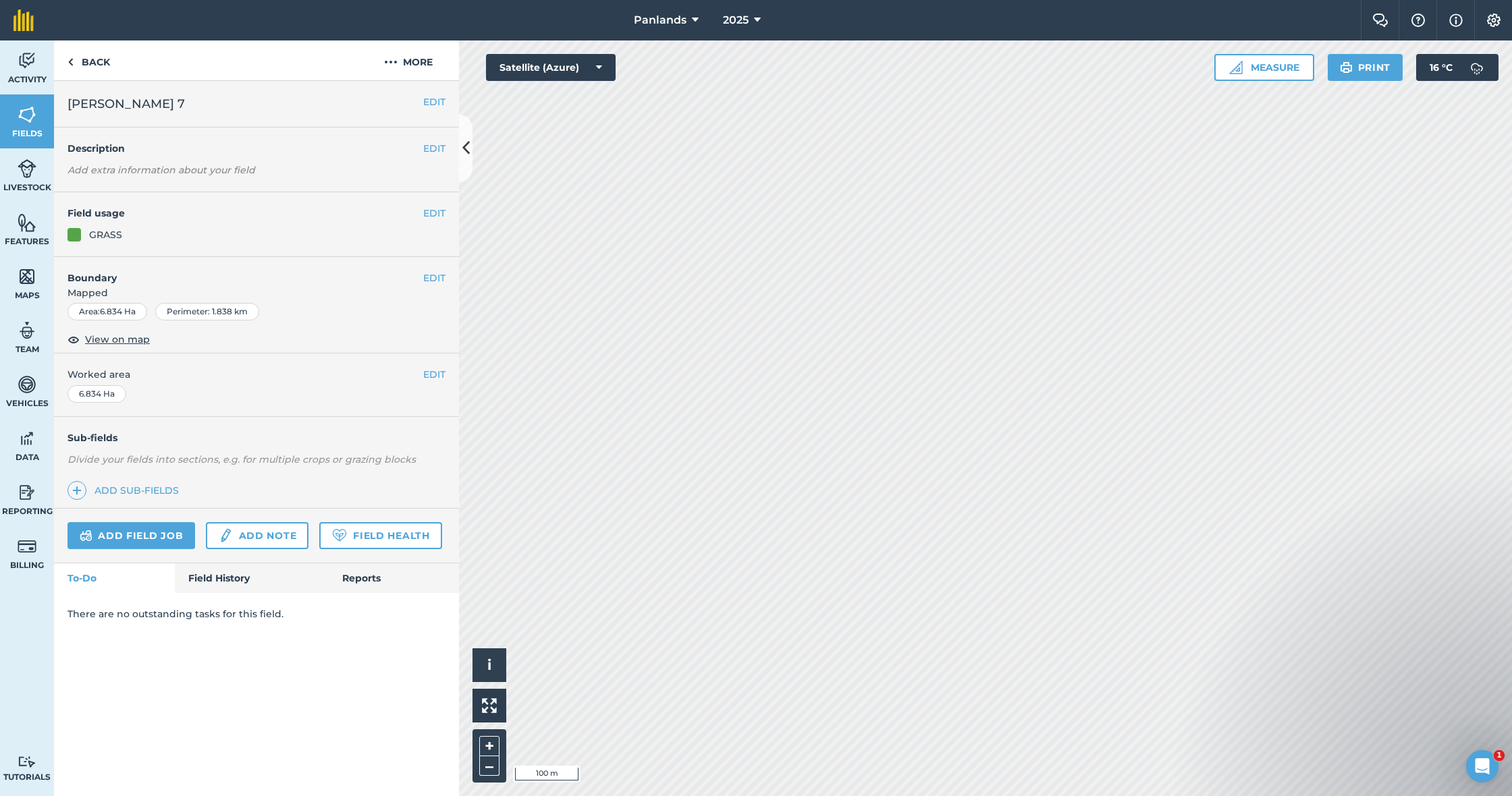
click at [431, 99] on button "EDIT" at bounding box center [434, 102] width 23 height 15
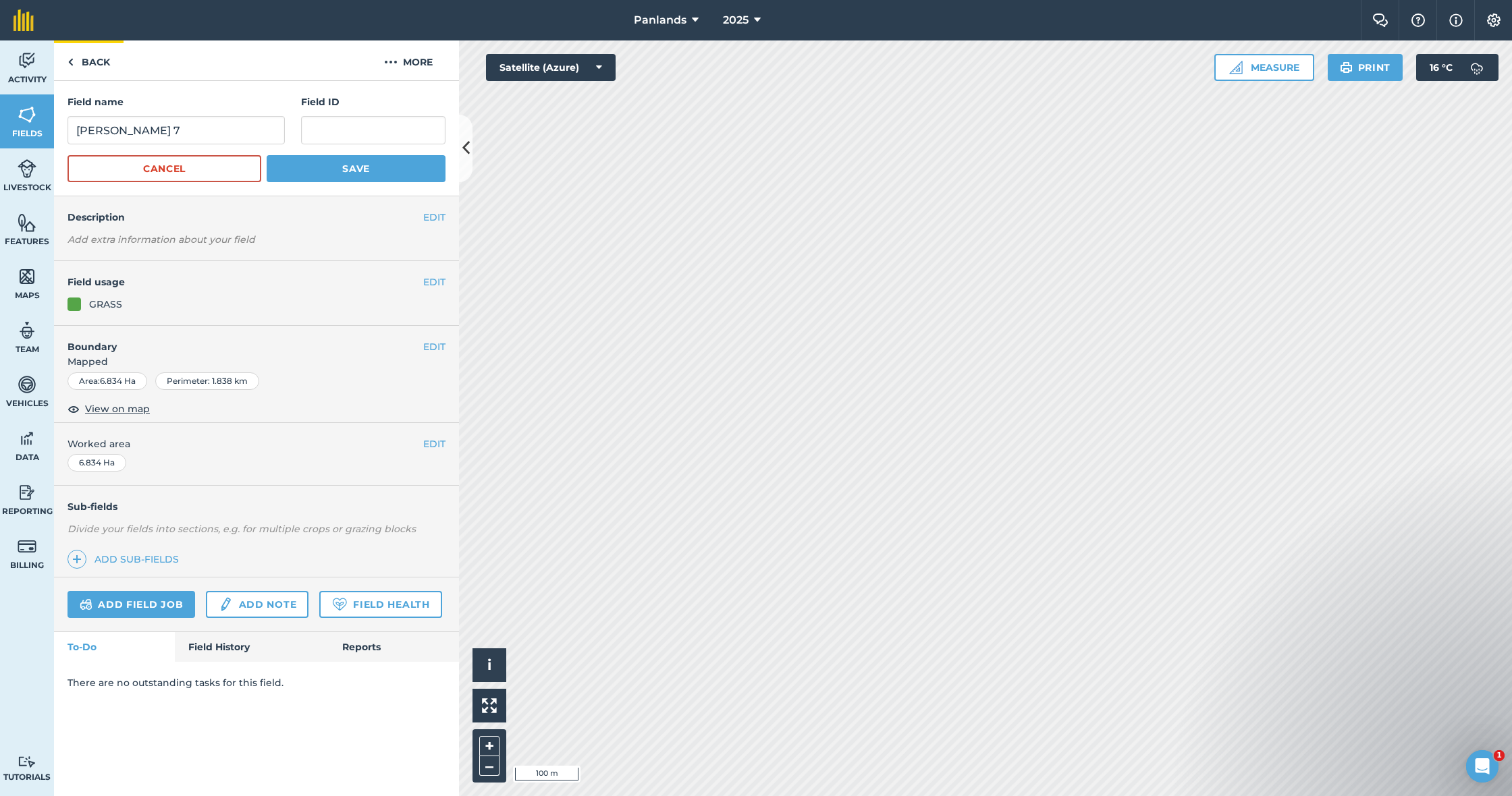
click at [89, 57] on link "Back" at bounding box center [88, 60] width 69 height 40
click at [378, 163] on button "Save" at bounding box center [356, 168] width 179 height 27
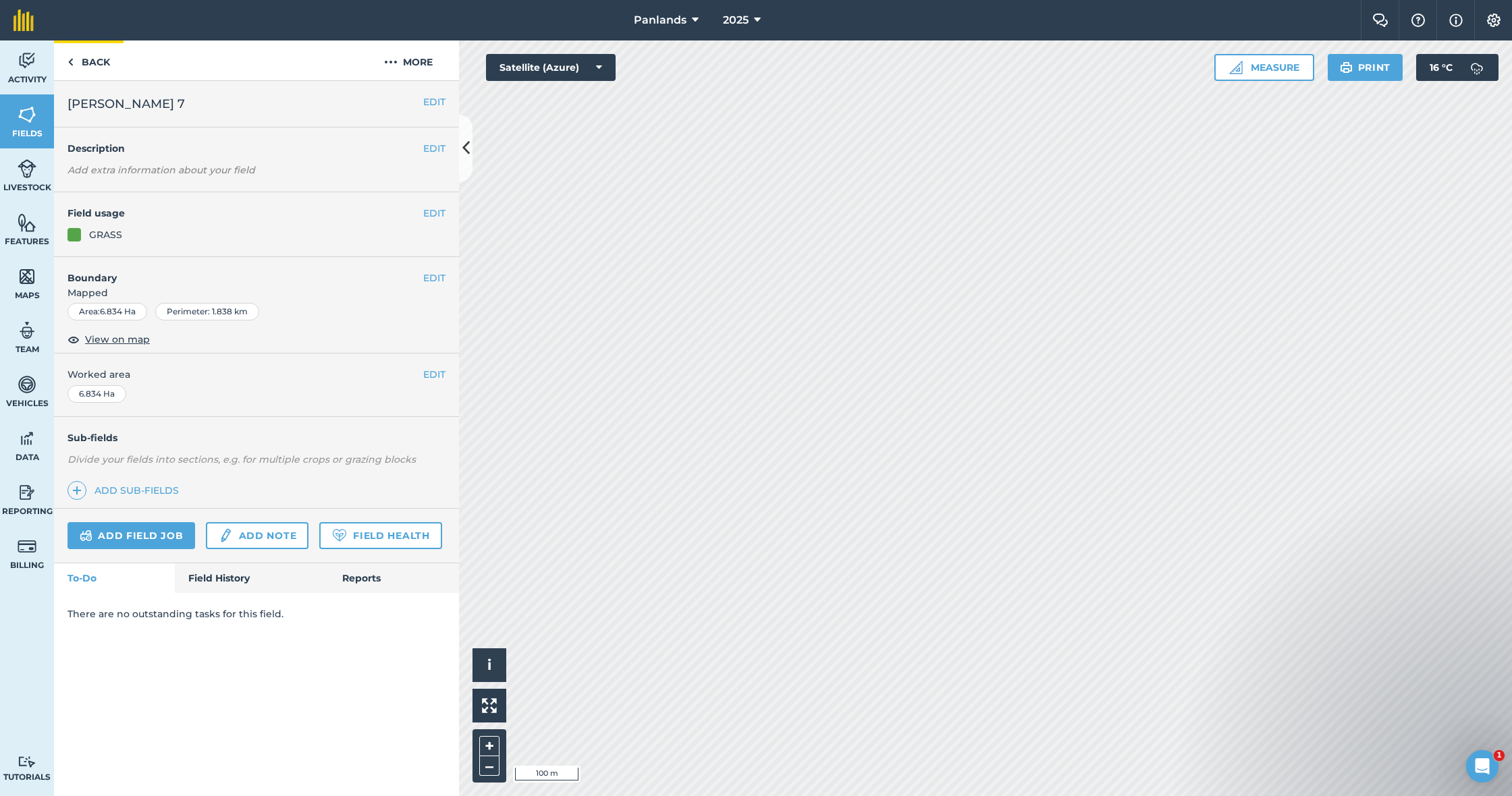
click at [80, 59] on link "Back" at bounding box center [88, 60] width 69 height 40
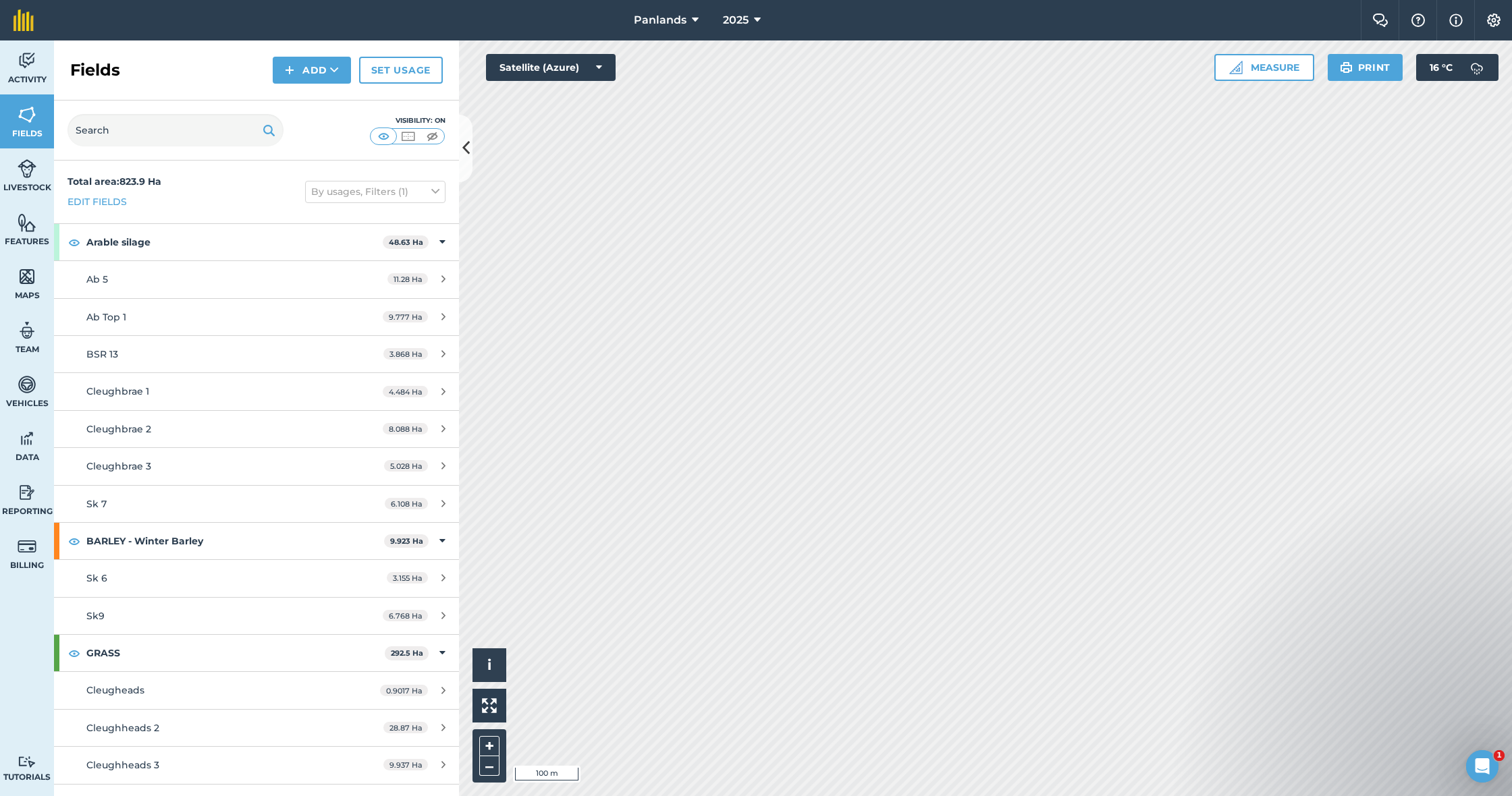
click at [318, 67] on button "Add" at bounding box center [312, 70] width 79 height 27
drag, startPoint x: 321, startPoint y: 99, endPoint x: 332, endPoint y: 100, distance: 11.0
click at [332, 100] on link "Draw" at bounding box center [311, 100] width 75 height 29
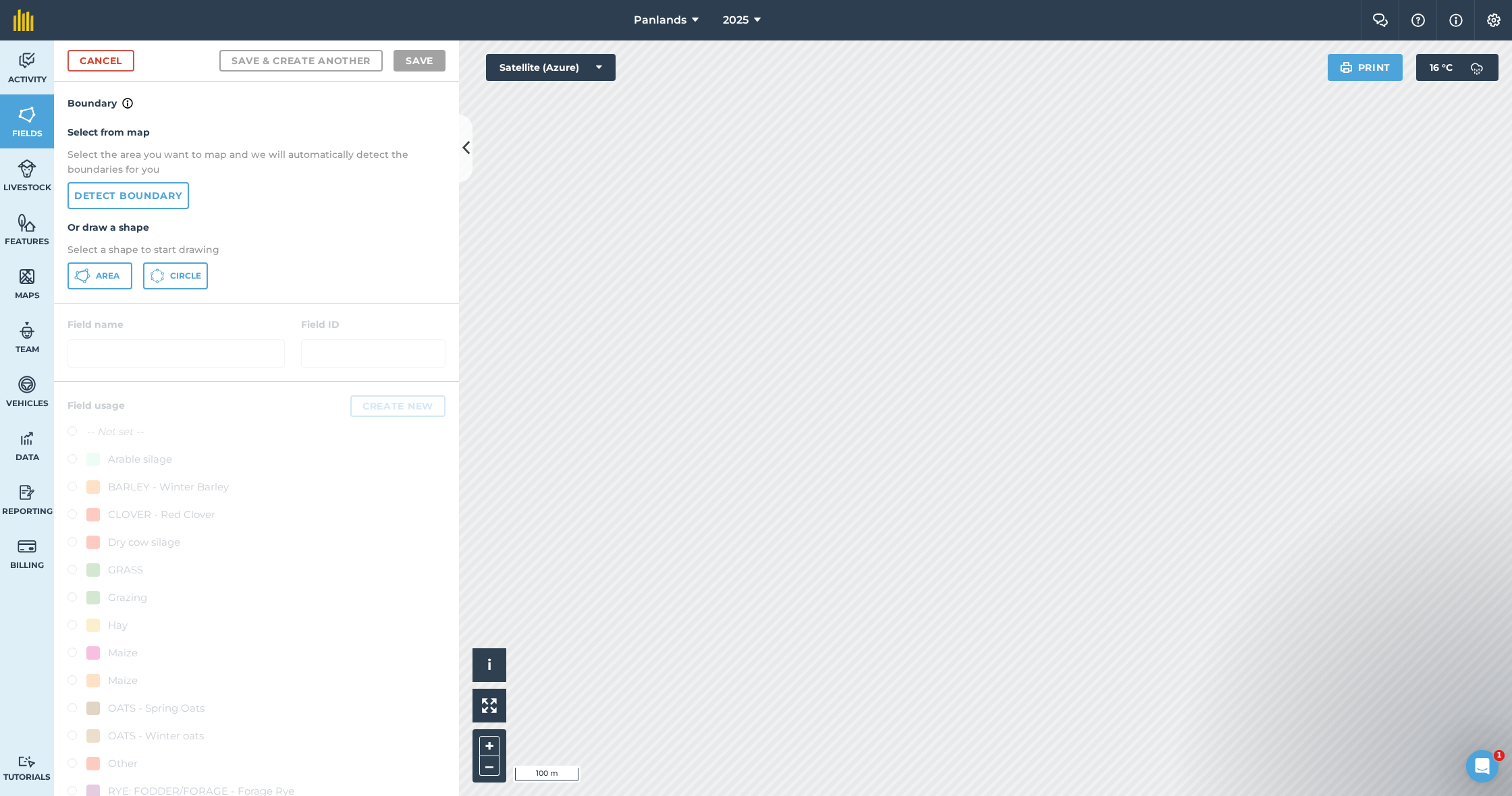
drag, startPoint x: 101, startPoint y: 278, endPoint x: 392, endPoint y: 255, distance: 291.9
click at [102, 277] on span "Area" at bounding box center [107, 275] width 23 height 11
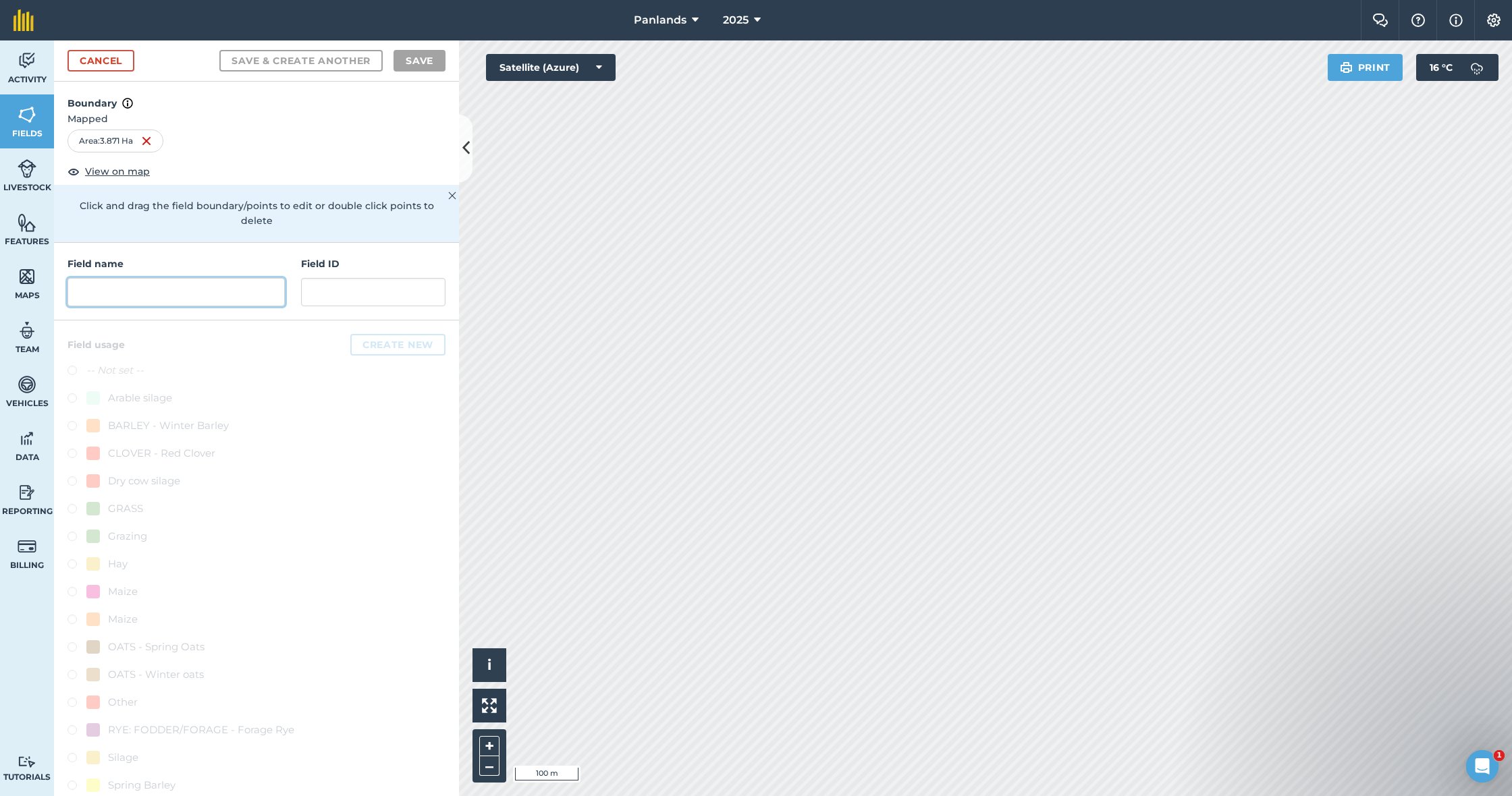
click at [181, 278] on input "text" at bounding box center [177, 292] width 218 height 28
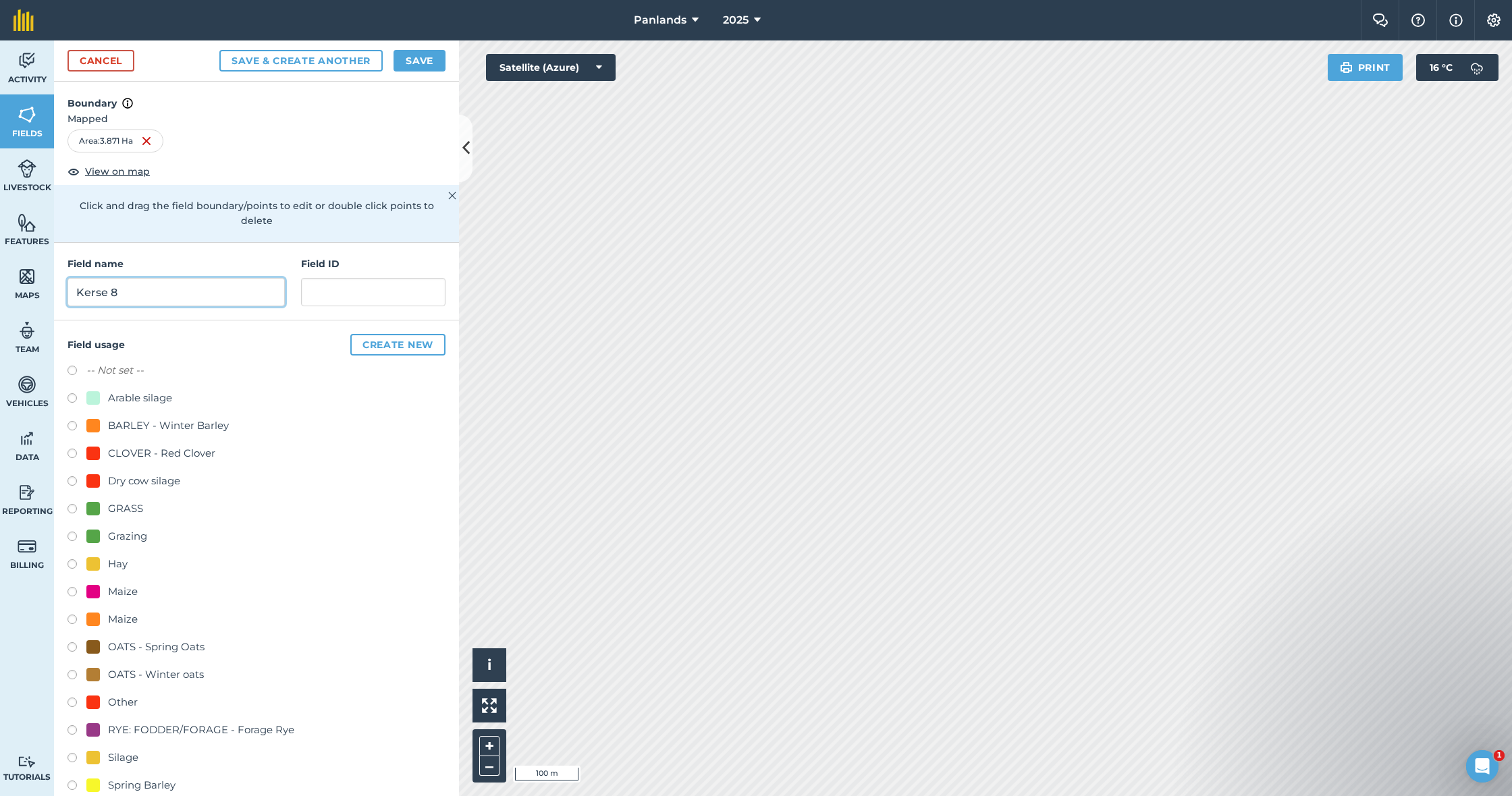
type input "Kerse 8"
click at [421, 59] on button "Save" at bounding box center [419, 61] width 52 height 22
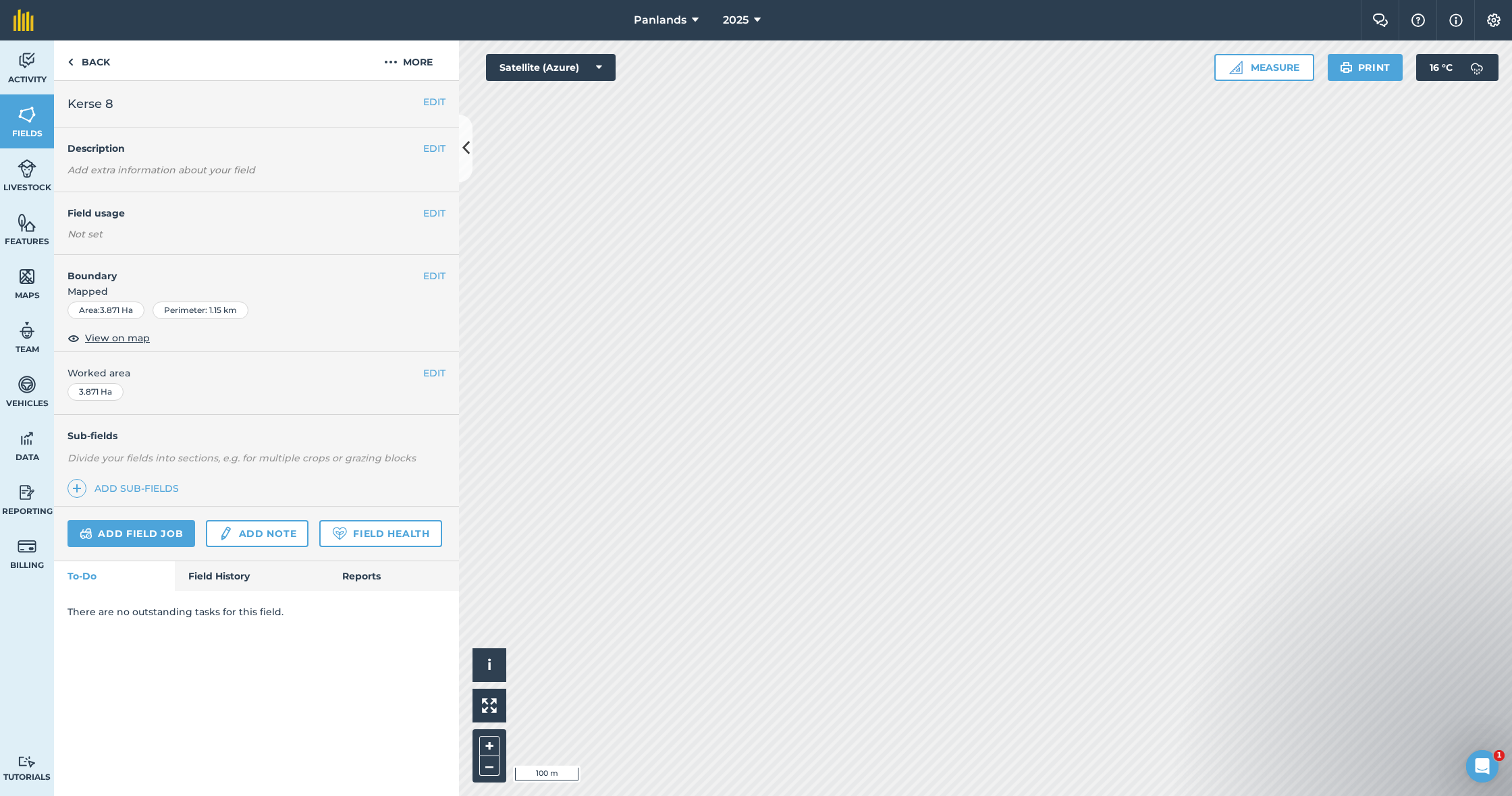
click at [432, 211] on button "EDIT" at bounding box center [434, 213] width 23 height 15
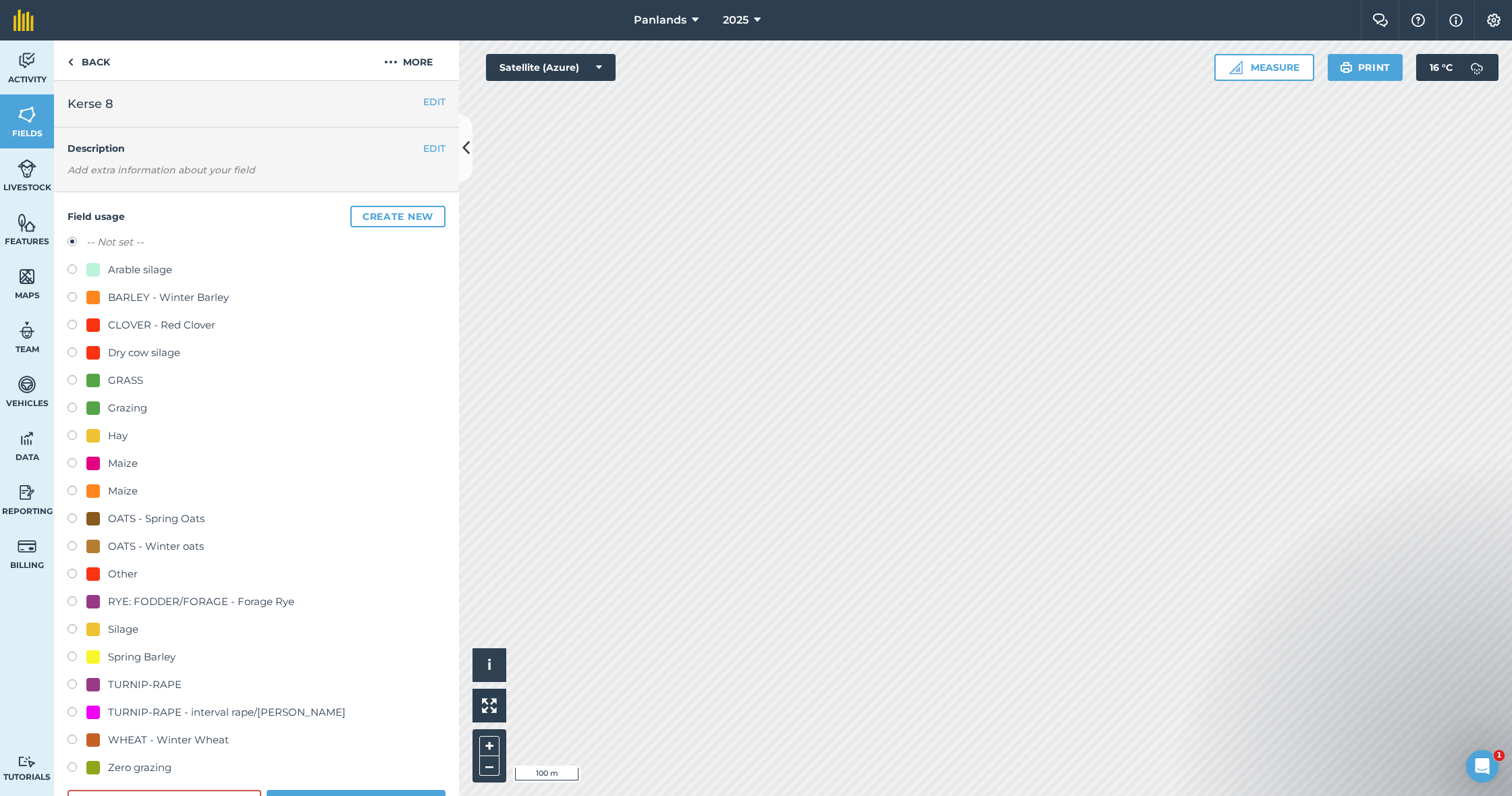
drag, startPoint x: 74, startPoint y: 379, endPoint x: 249, endPoint y: 294, distance: 194.6
click at [74, 379] on label at bounding box center [77, 382] width 19 height 13
radio input "true"
radio input "false"
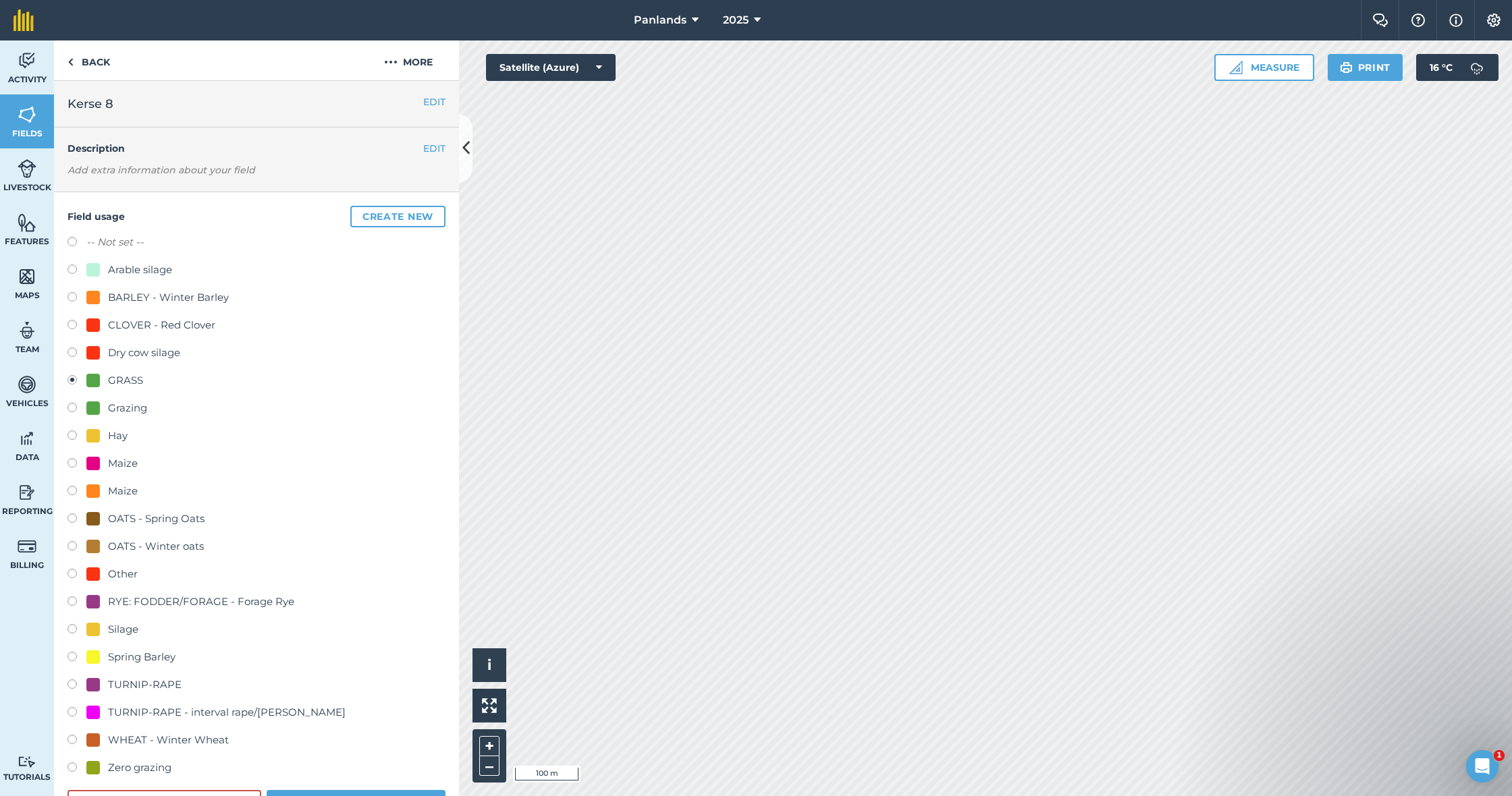
scroll to position [40, 0]
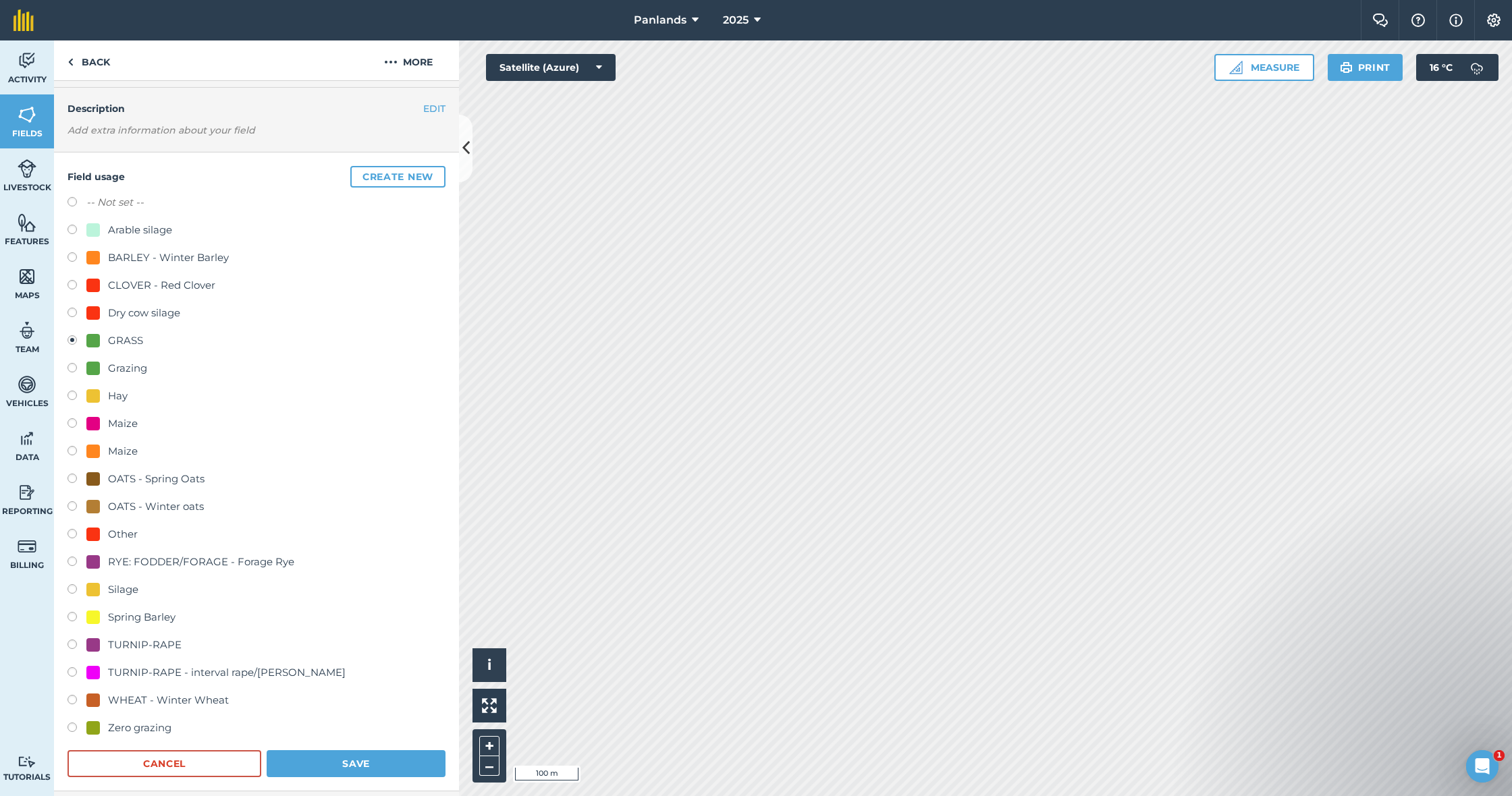
click at [374, 771] on button "Save" at bounding box center [356, 763] width 179 height 27
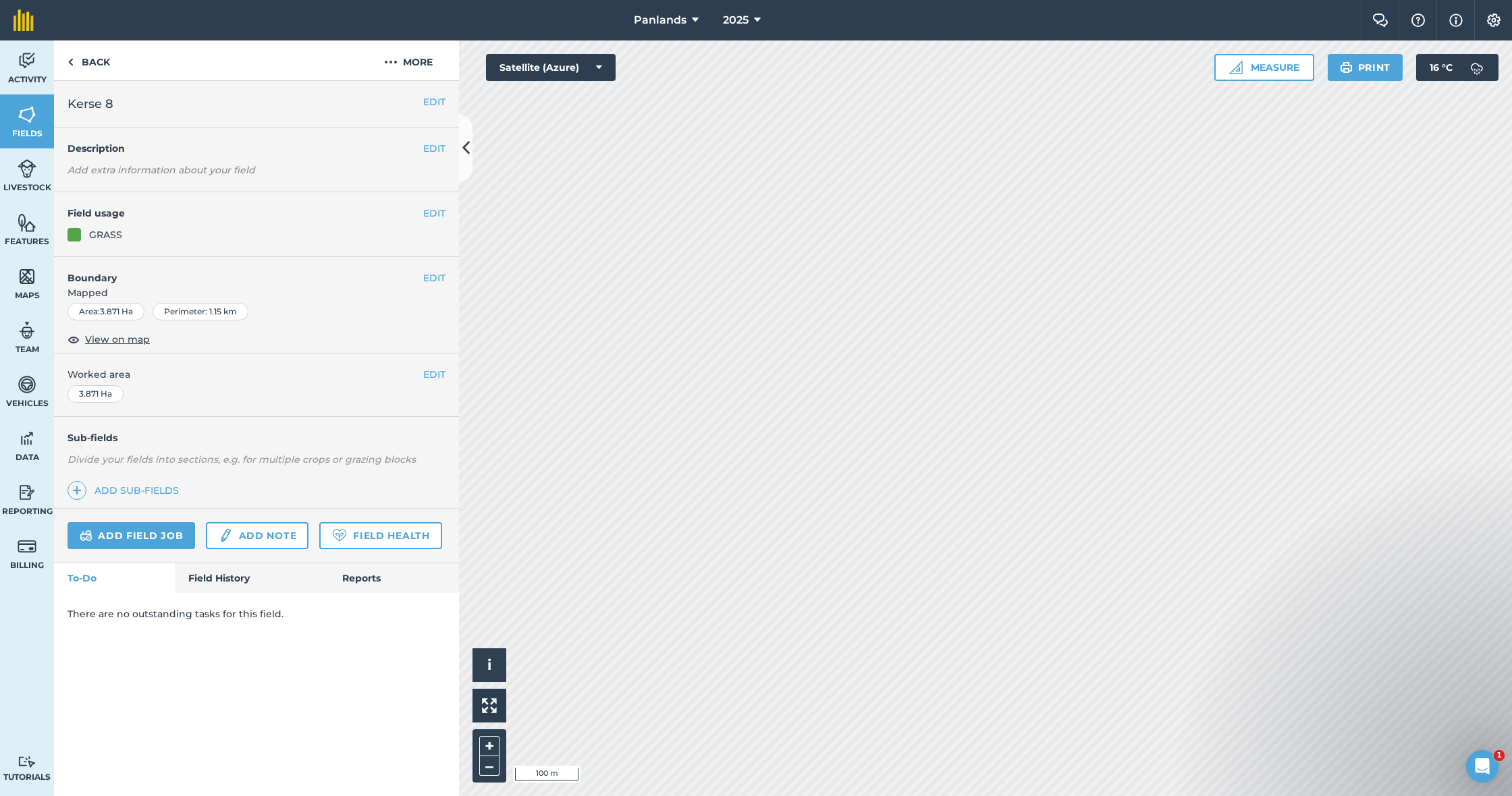
scroll to position [0, 0]
click at [23, 494] on img at bounding box center [27, 492] width 19 height 20
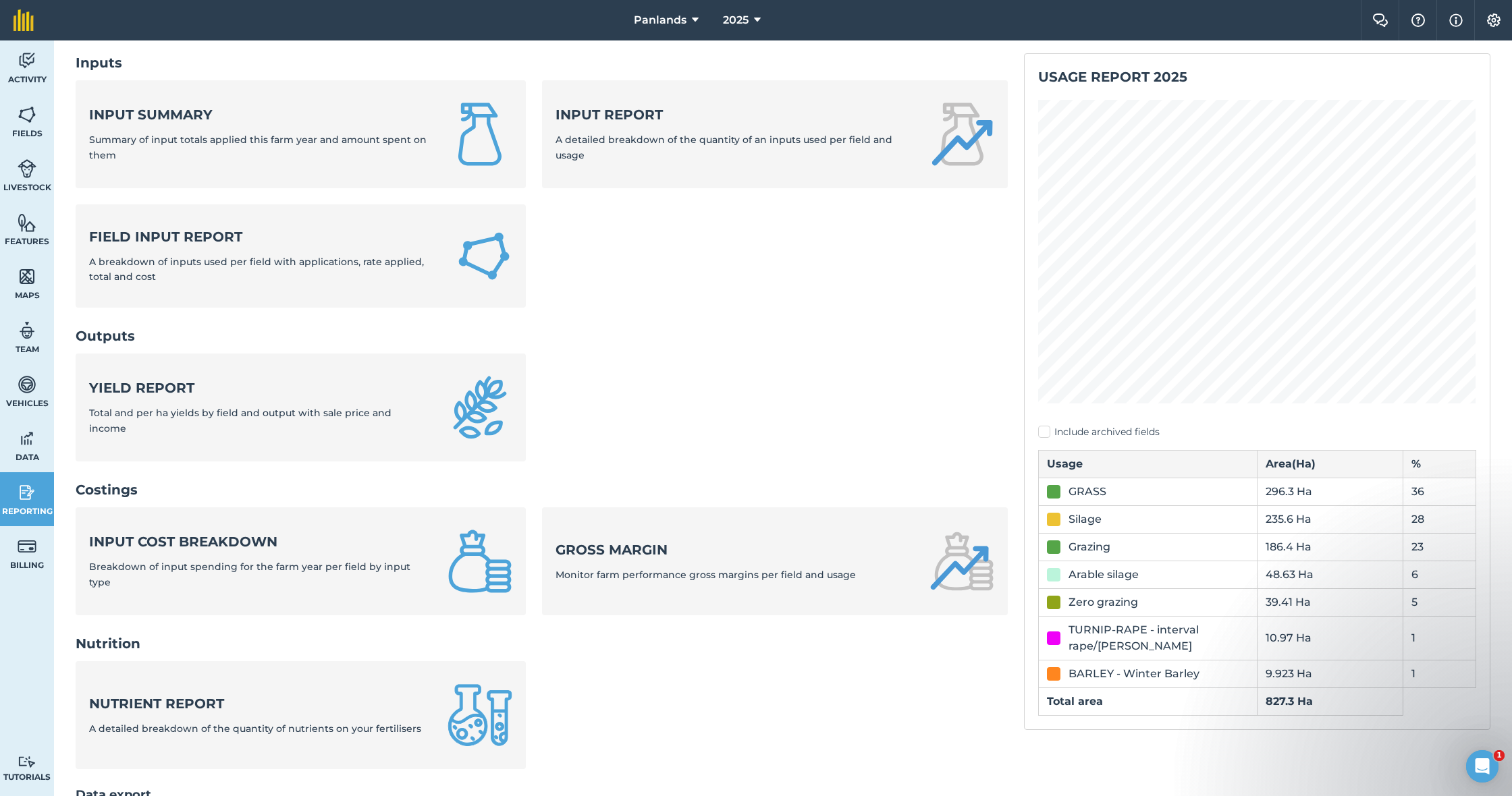
scroll to position [76, 0]
